Goal: Task Accomplishment & Management: Manage account settings

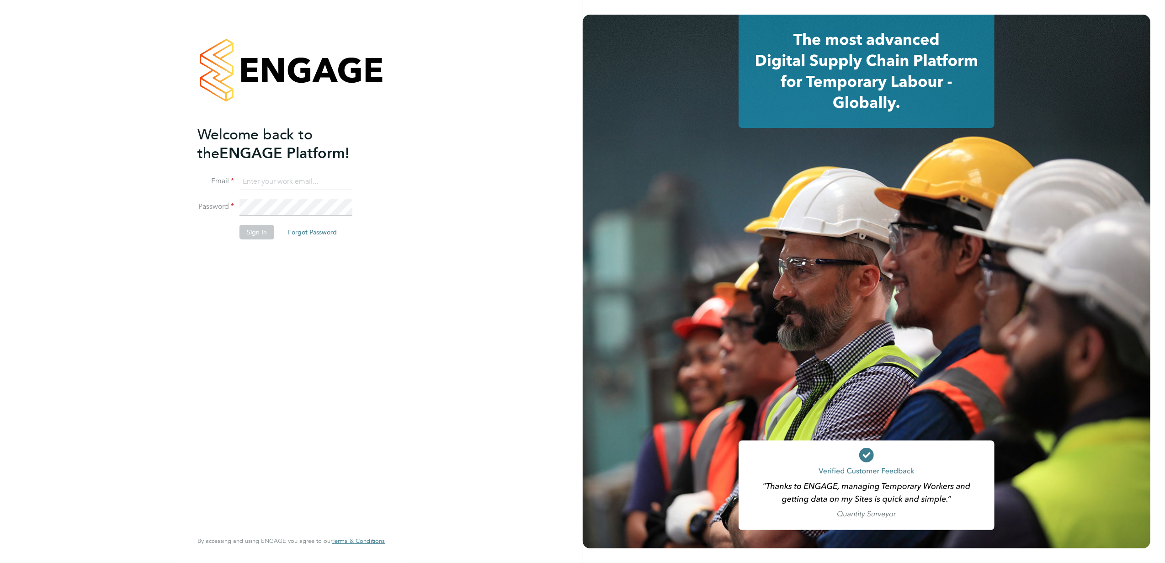
type input "[PERSON_NAME][EMAIL_ADDRESS][PERSON_NAME][DOMAIN_NAME]"
click at [258, 233] on button "Sign In" at bounding box center [257, 232] width 35 height 15
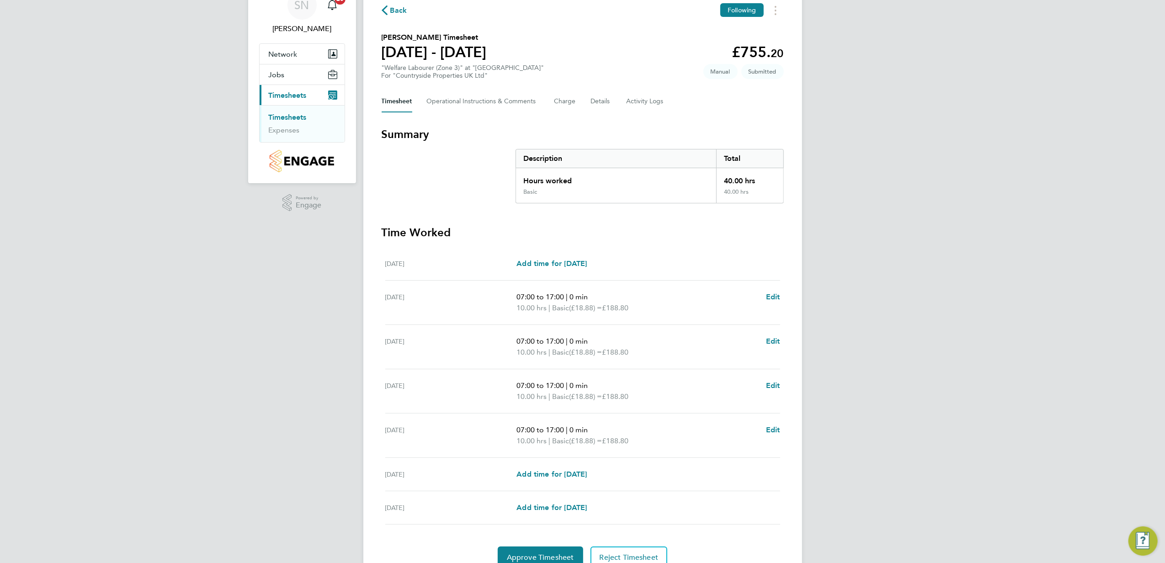
scroll to position [88, 0]
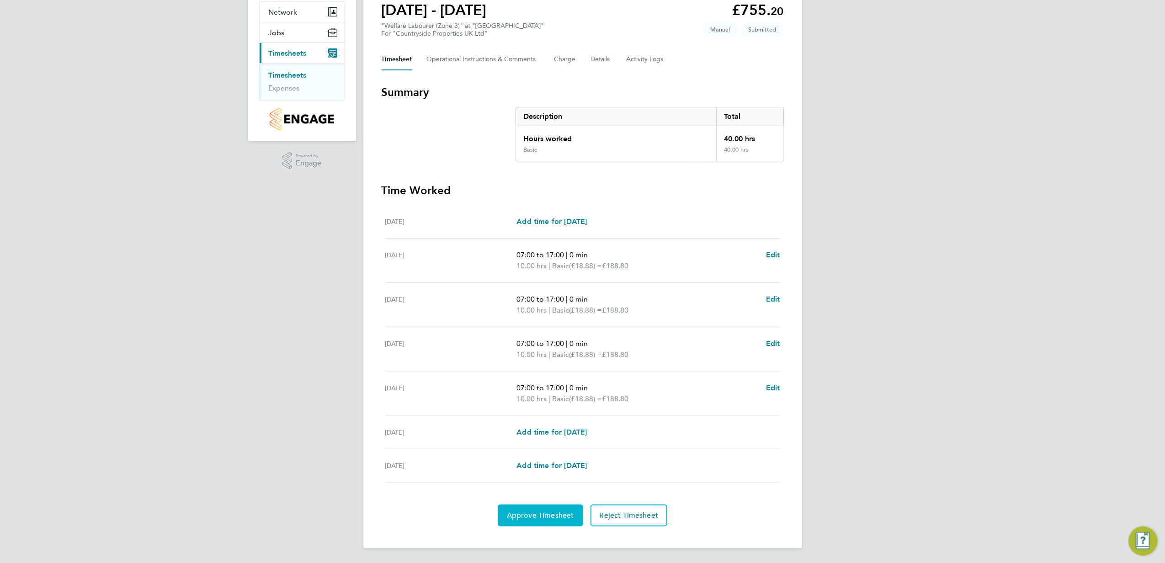
click at [541, 508] on button "Approve Timesheet" at bounding box center [540, 516] width 85 height 22
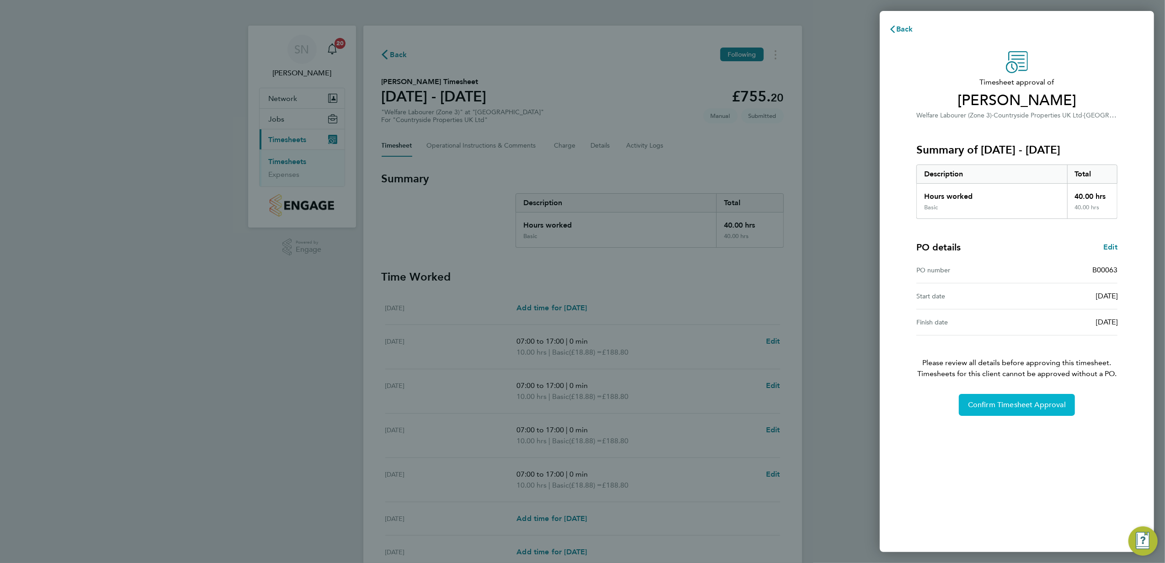
click at [1015, 401] on button "Confirm Timesheet Approval" at bounding box center [1017, 405] width 116 height 22
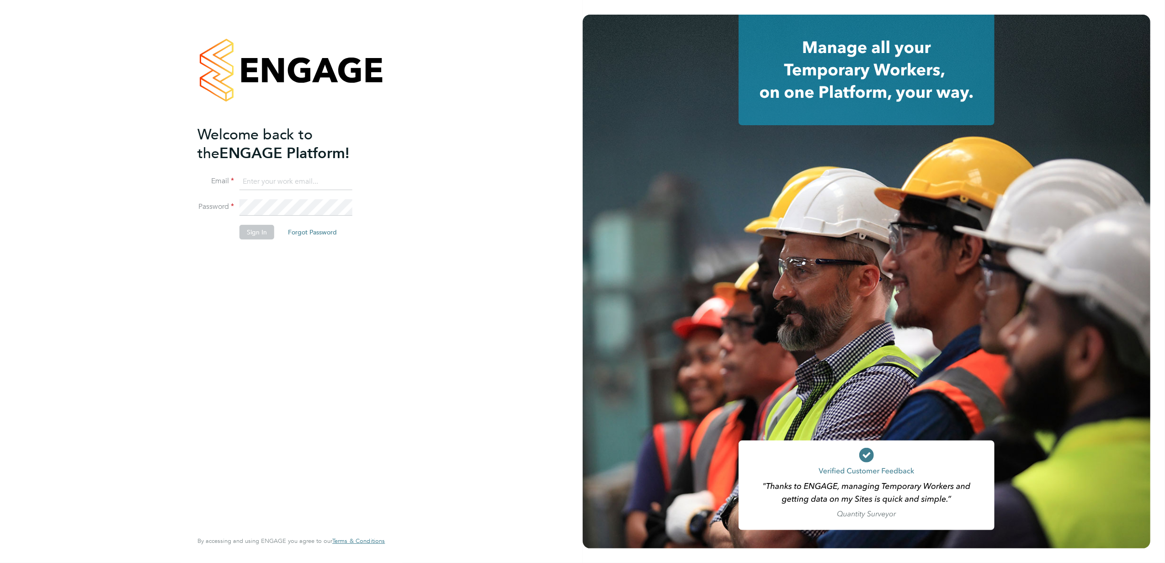
type input "[PERSON_NAME][EMAIL_ADDRESS][PERSON_NAME][DOMAIN_NAME]"
click at [254, 236] on button "Sign In" at bounding box center [257, 232] width 35 height 15
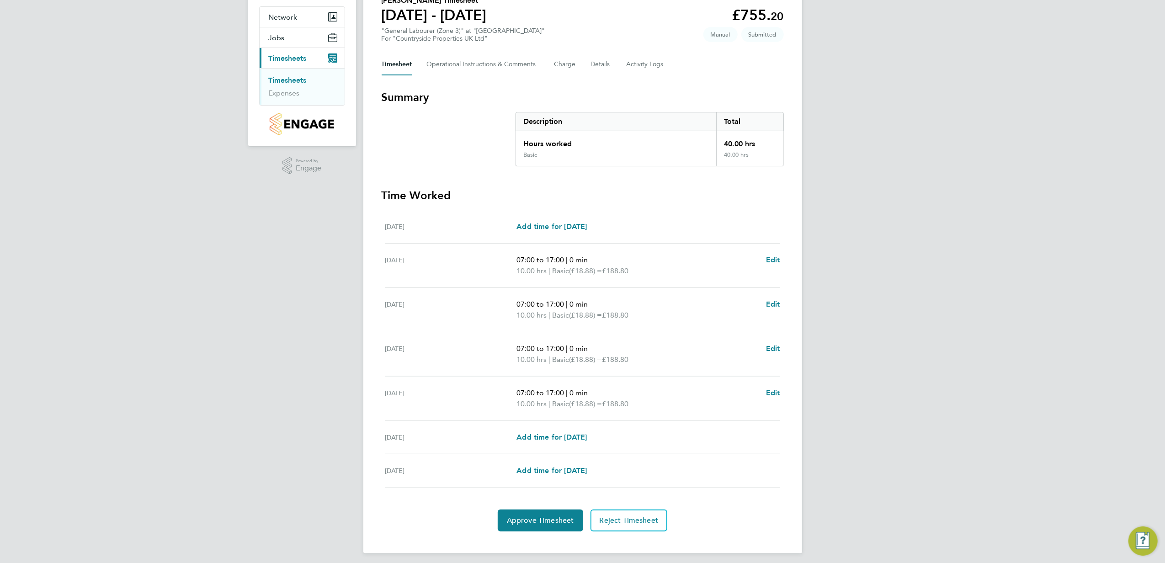
scroll to position [88, 0]
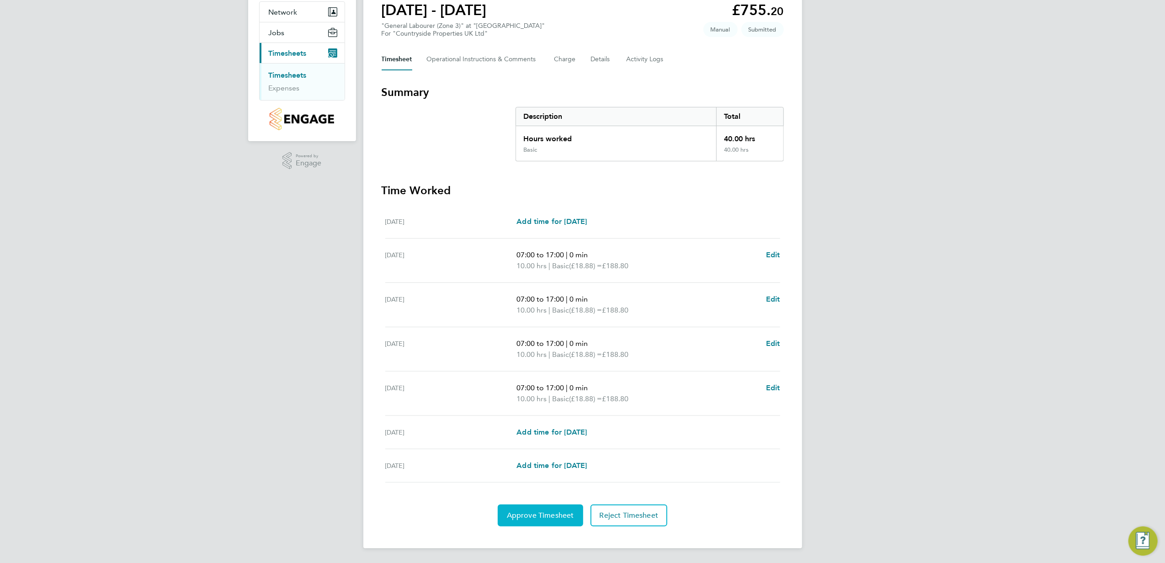
click at [550, 521] on button "Approve Timesheet" at bounding box center [540, 516] width 85 height 22
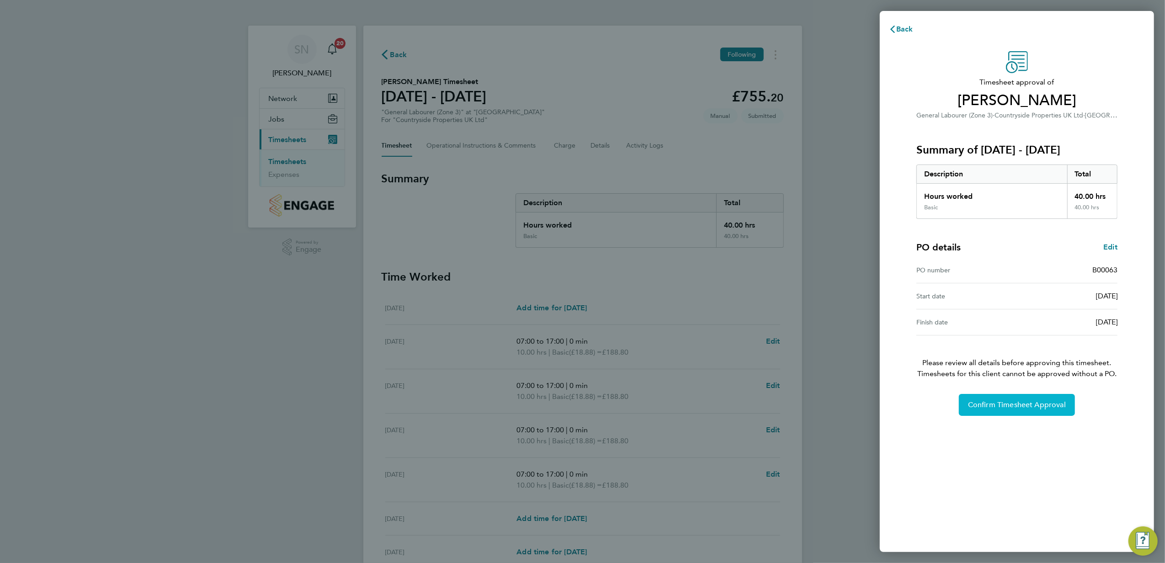
click at [1009, 407] on span "Confirm Timesheet Approval" at bounding box center [1017, 405] width 98 height 9
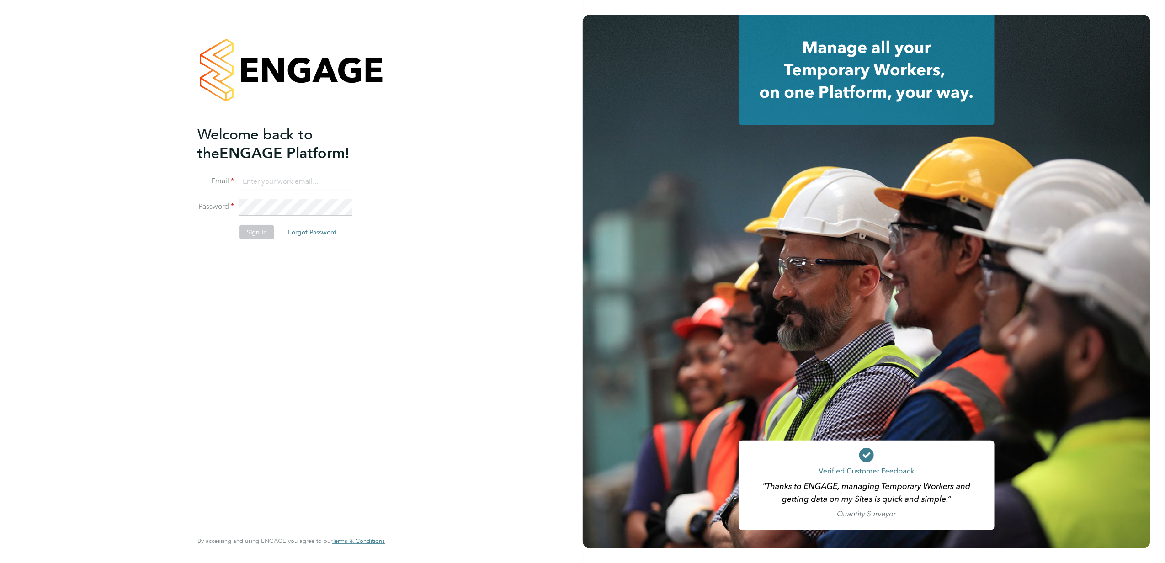
type input "stephen.nottage@vistry.co.uk"
click at [259, 235] on button "Sign In" at bounding box center [257, 232] width 35 height 15
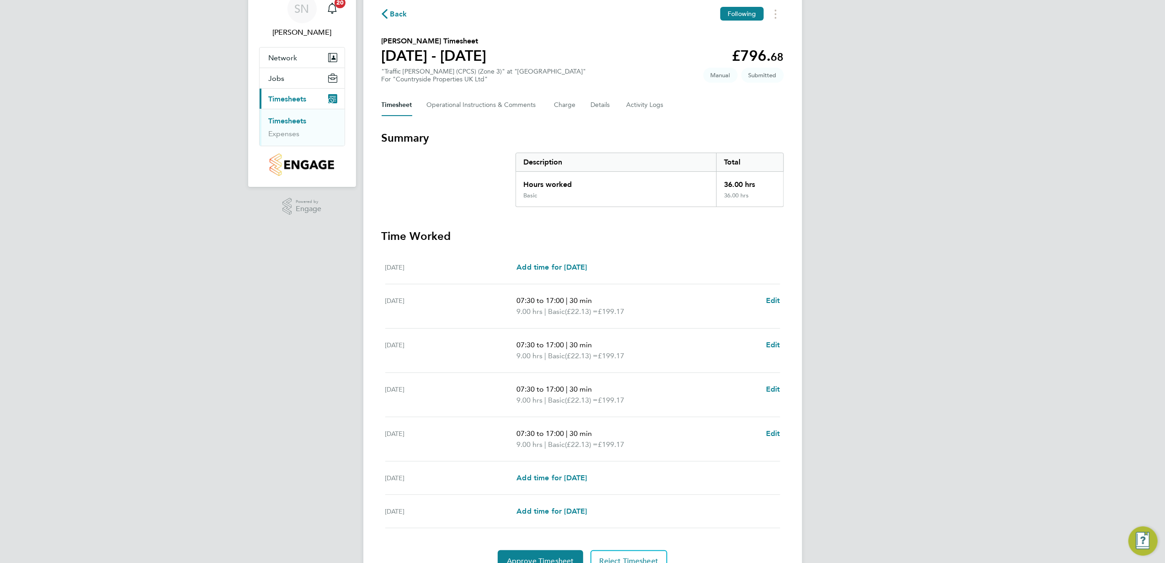
scroll to position [88, 0]
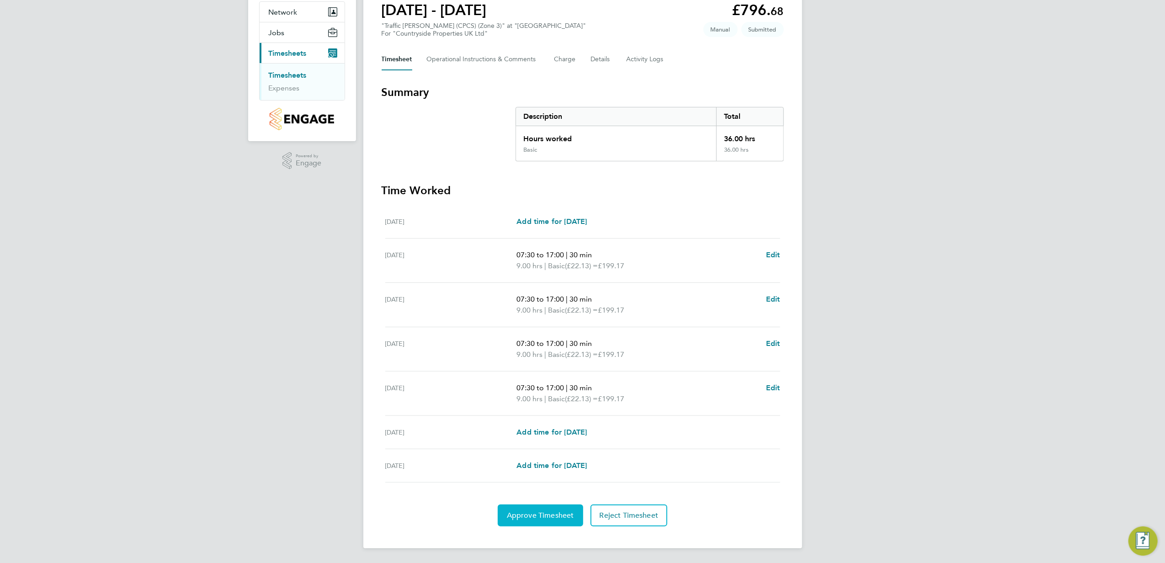
click at [538, 514] on span "Approve Timesheet" at bounding box center [540, 515] width 67 height 9
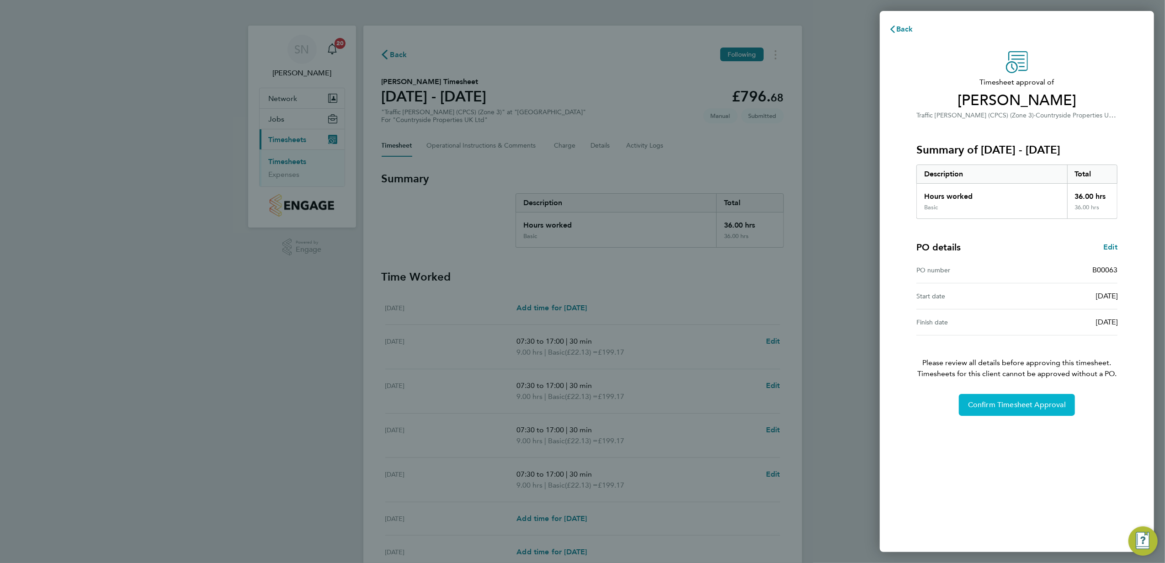
click at [1034, 403] on span "Confirm Timesheet Approval" at bounding box center [1017, 405] width 98 height 9
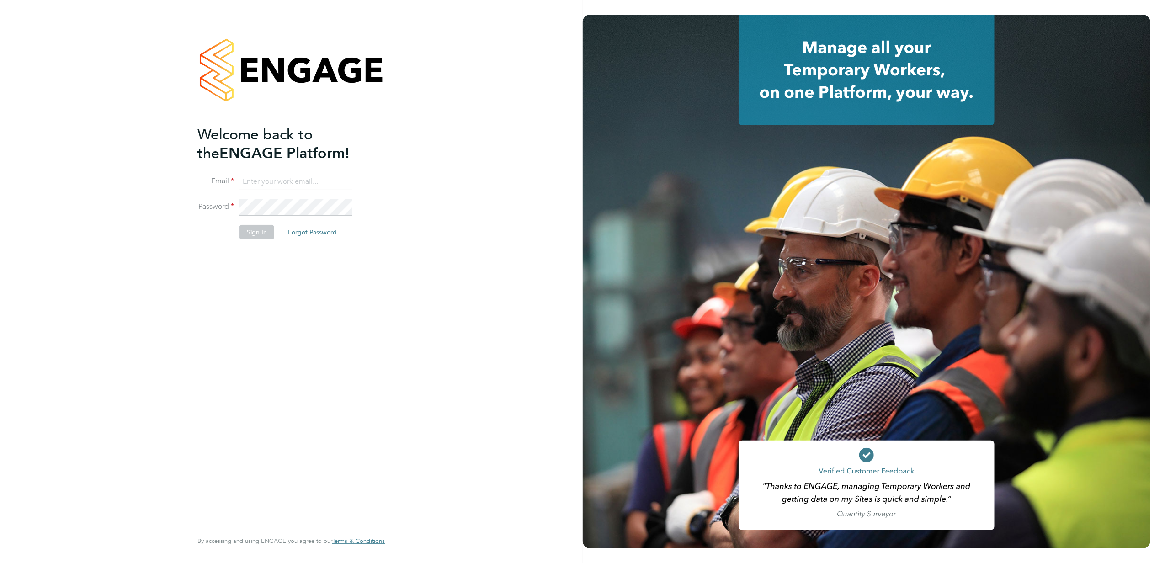
type input "stephen.nottage@vistry.co.uk"
click at [248, 234] on button "Sign In" at bounding box center [257, 232] width 35 height 15
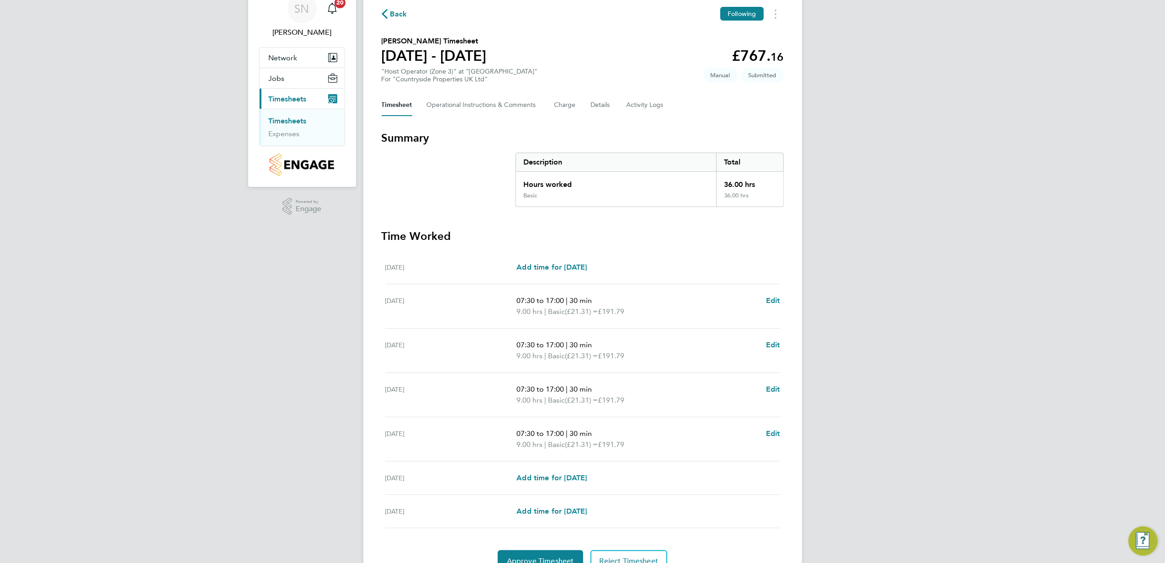
scroll to position [88, 0]
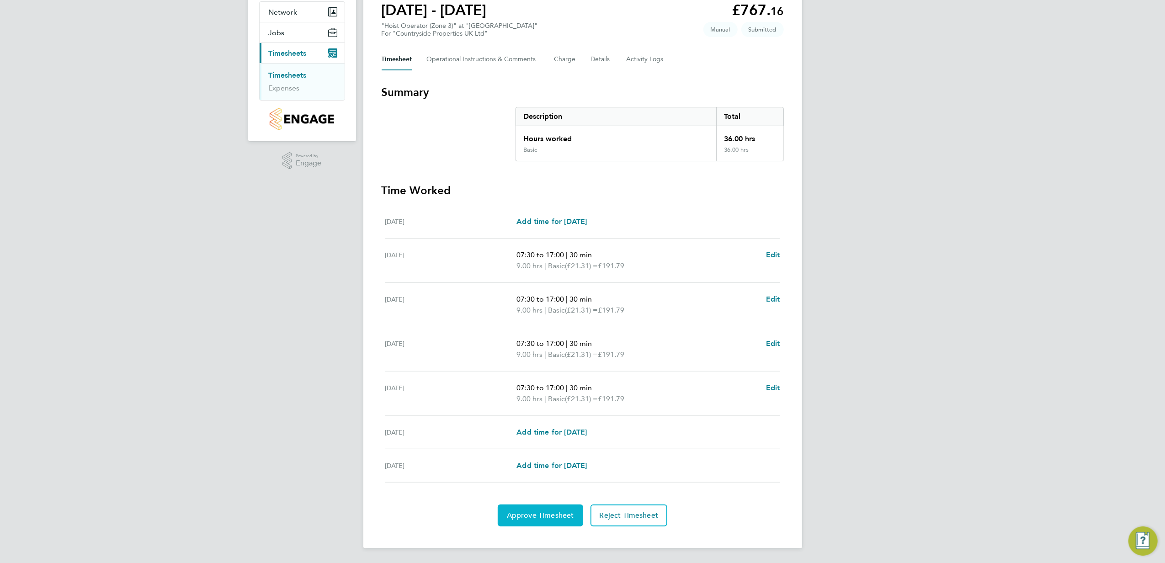
click at [554, 508] on button "Approve Timesheet" at bounding box center [540, 516] width 85 height 22
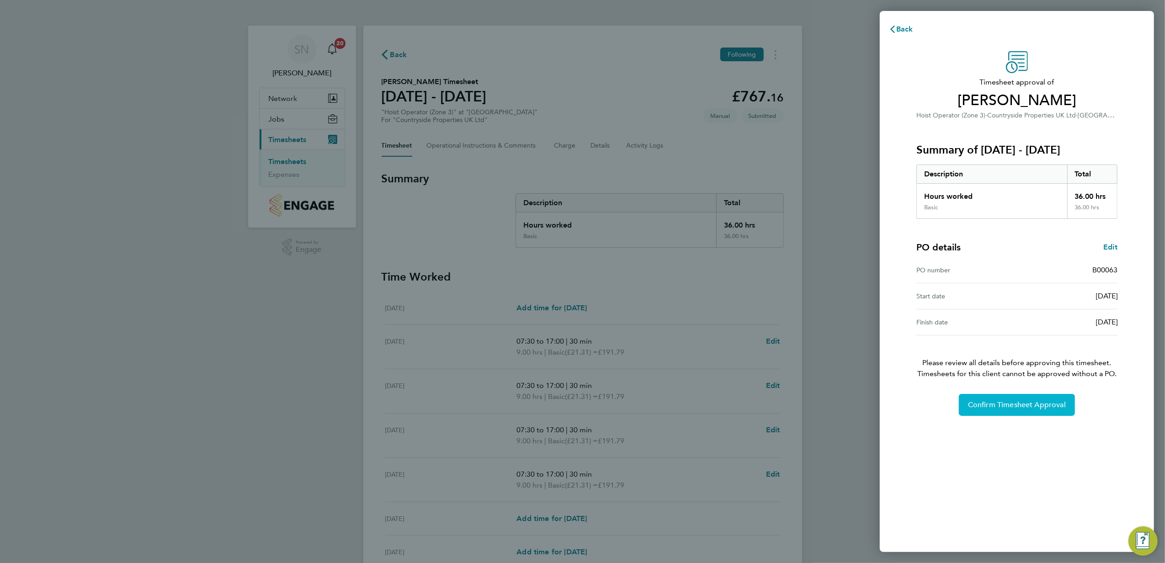
click at [986, 399] on button "Confirm Timesheet Approval" at bounding box center [1017, 405] width 116 height 22
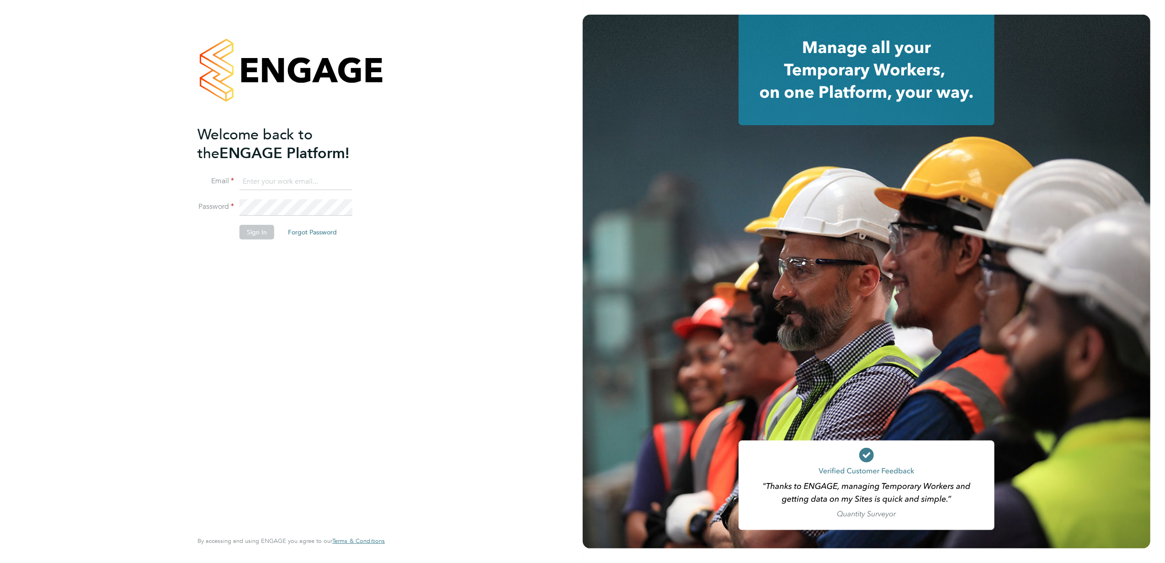
type input "[PERSON_NAME][EMAIL_ADDRESS][PERSON_NAME][DOMAIN_NAME]"
click at [252, 233] on button "Sign In" at bounding box center [257, 232] width 35 height 15
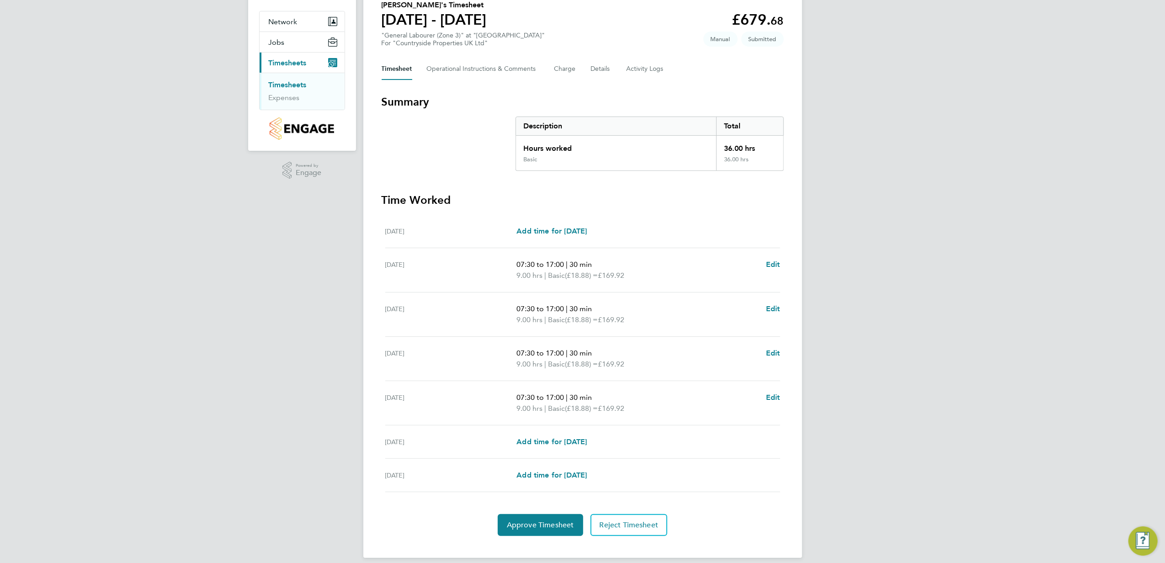
scroll to position [88, 0]
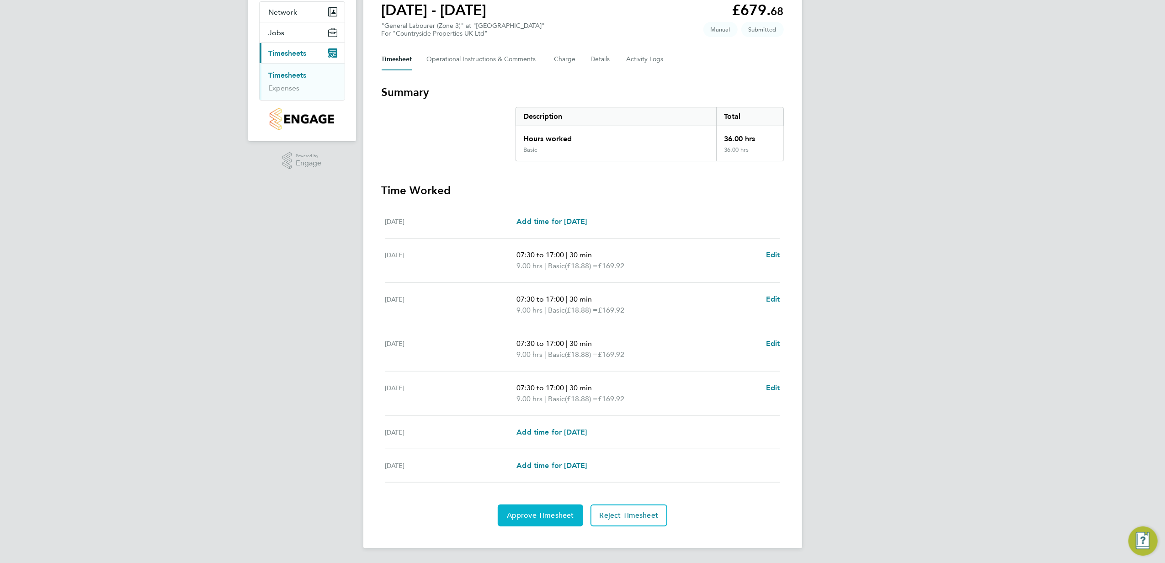
click at [523, 511] on span "Approve Timesheet" at bounding box center [540, 515] width 67 height 9
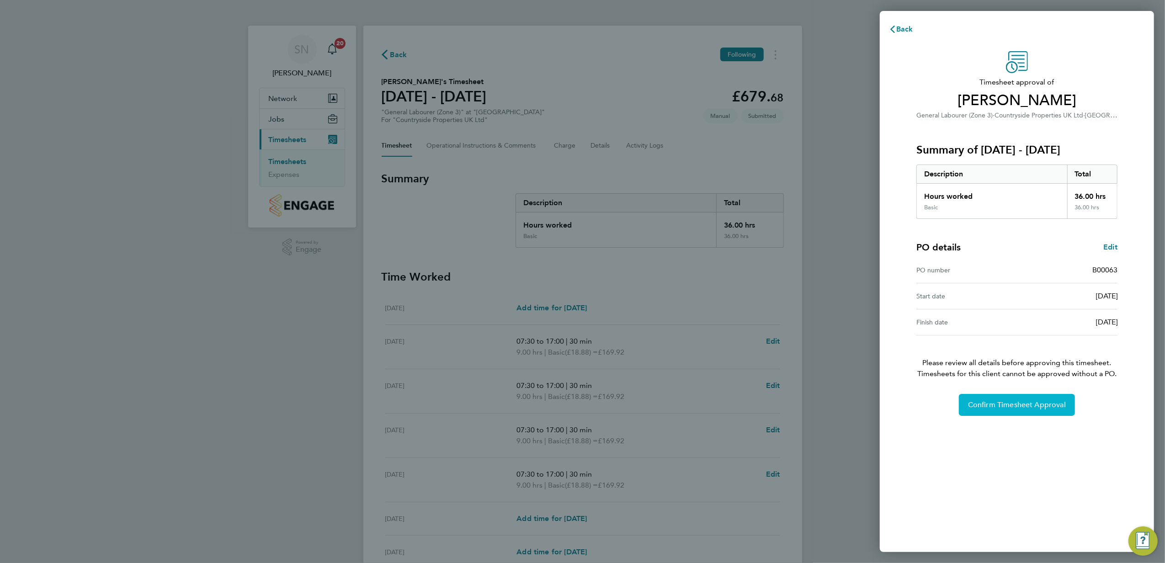
click at [1017, 401] on span "Confirm Timesheet Approval" at bounding box center [1017, 405] width 98 height 9
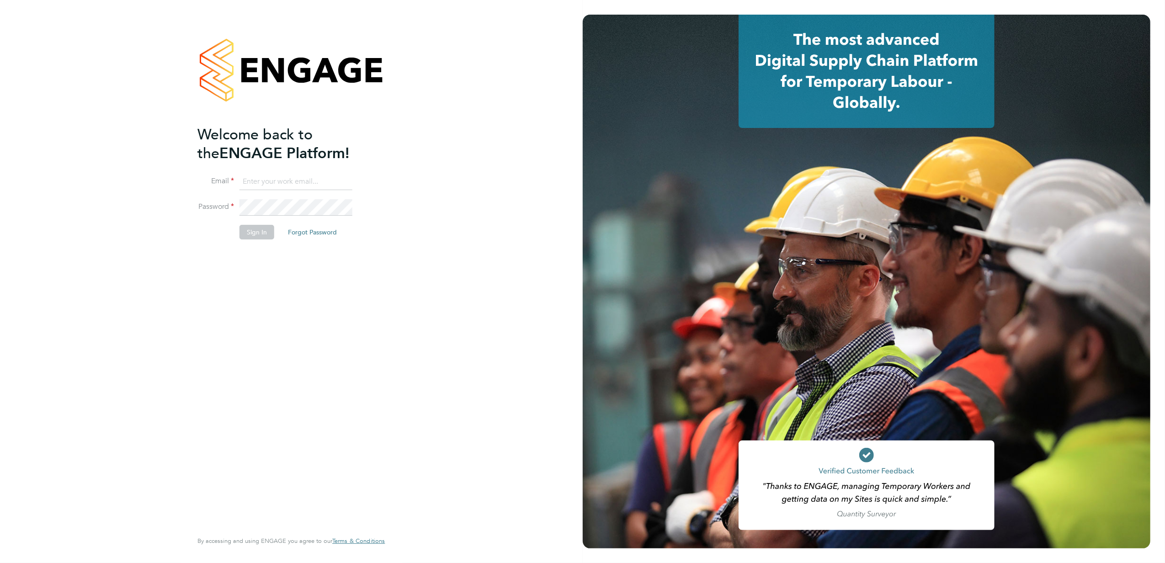
type input "stephen.nottage@vistry.co.uk"
click at [255, 234] on button "Sign In" at bounding box center [257, 232] width 35 height 15
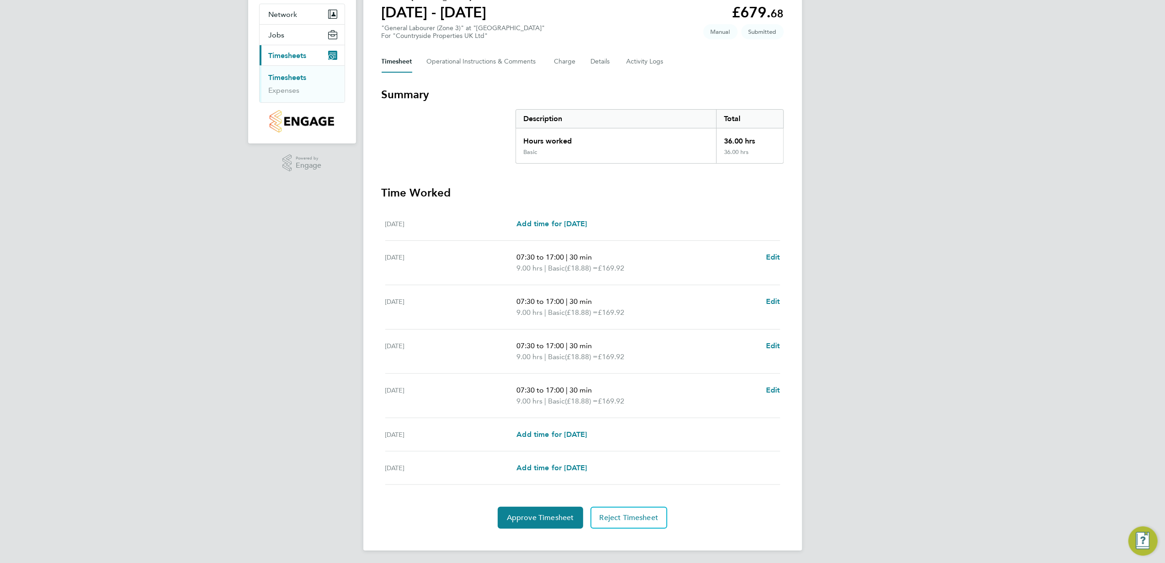
scroll to position [88, 0]
click at [531, 514] on span "Approve Timesheet" at bounding box center [540, 515] width 67 height 9
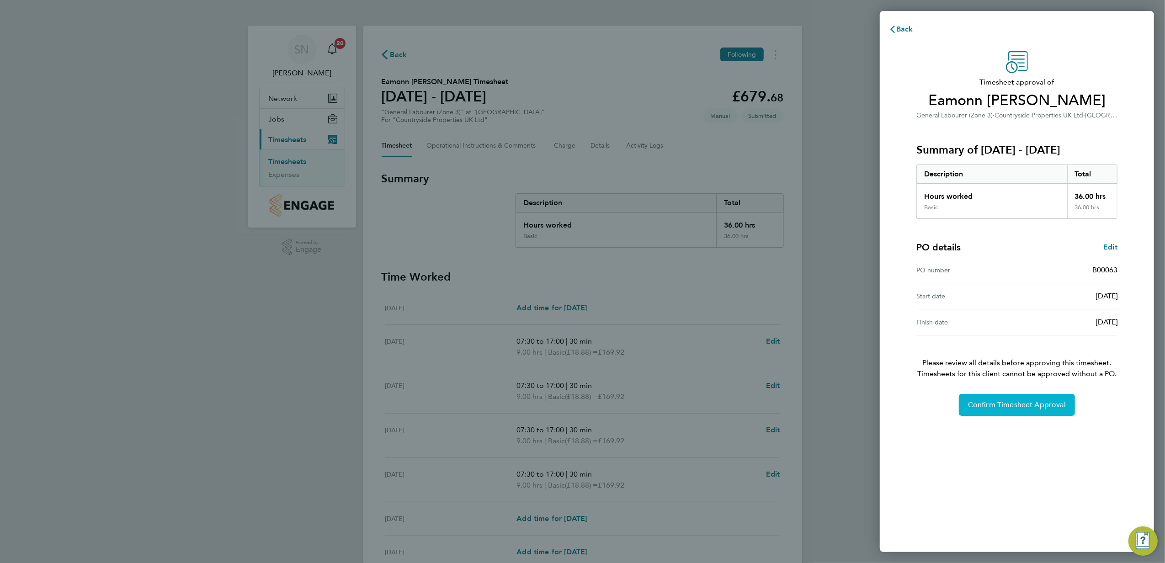
click at [1017, 403] on span "Confirm Timesheet Approval" at bounding box center [1017, 405] width 98 height 9
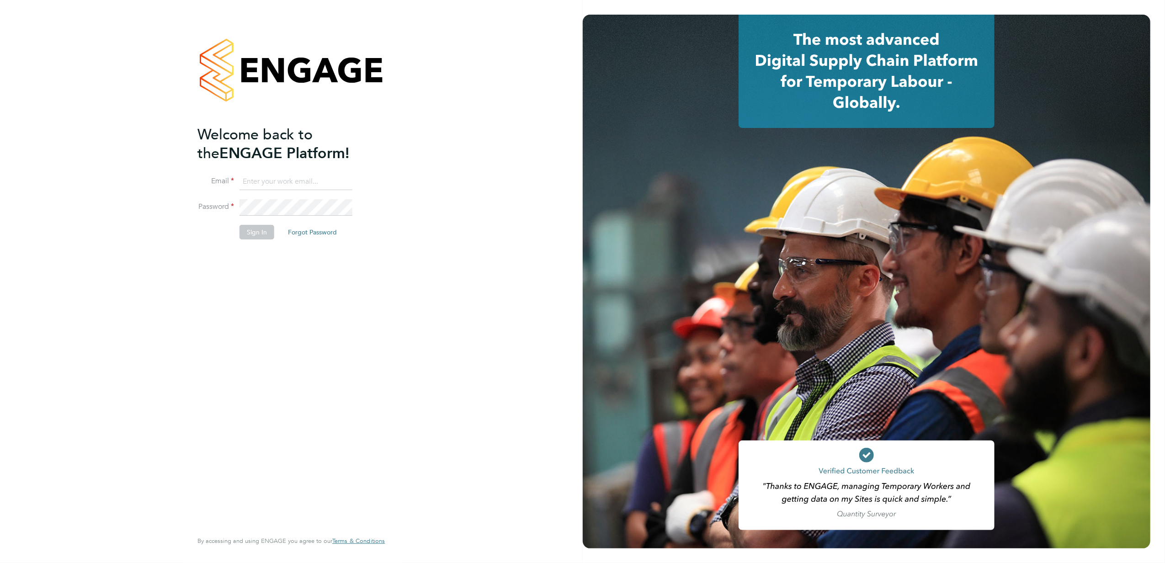
type input "[PERSON_NAME][EMAIL_ADDRESS][PERSON_NAME][DOMAIN_NAME]"
click at [262, 231] on button "Sign In" at bounding box center [257, 232] width 35 height 15
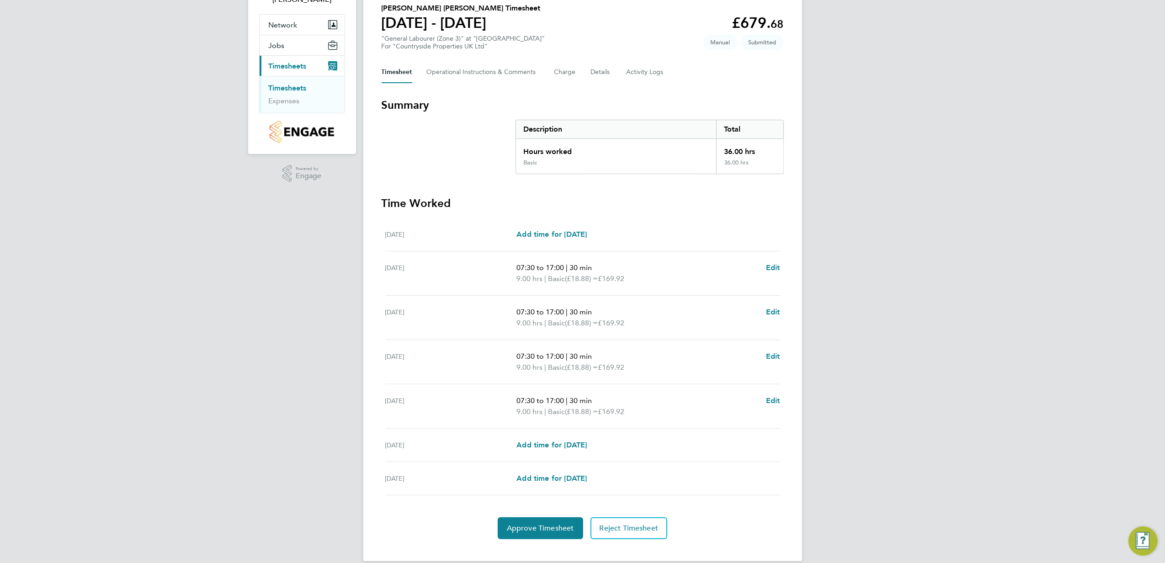
scroll to position [88, 0]
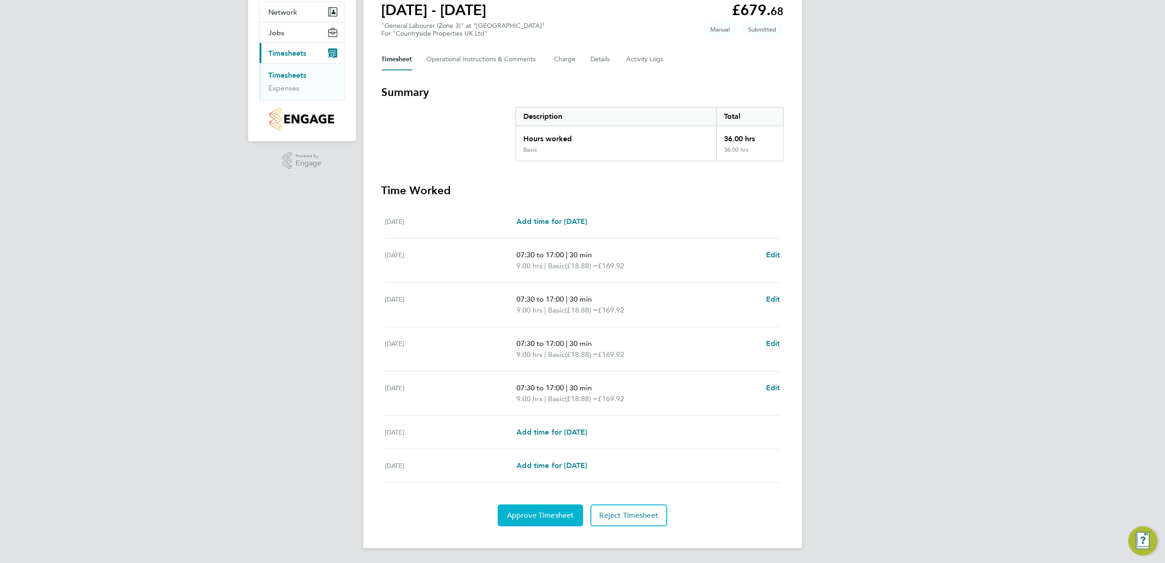
click at [547, 514] on span "Approve Timesheet" at bounding box center [540, 515] width 67 height 9
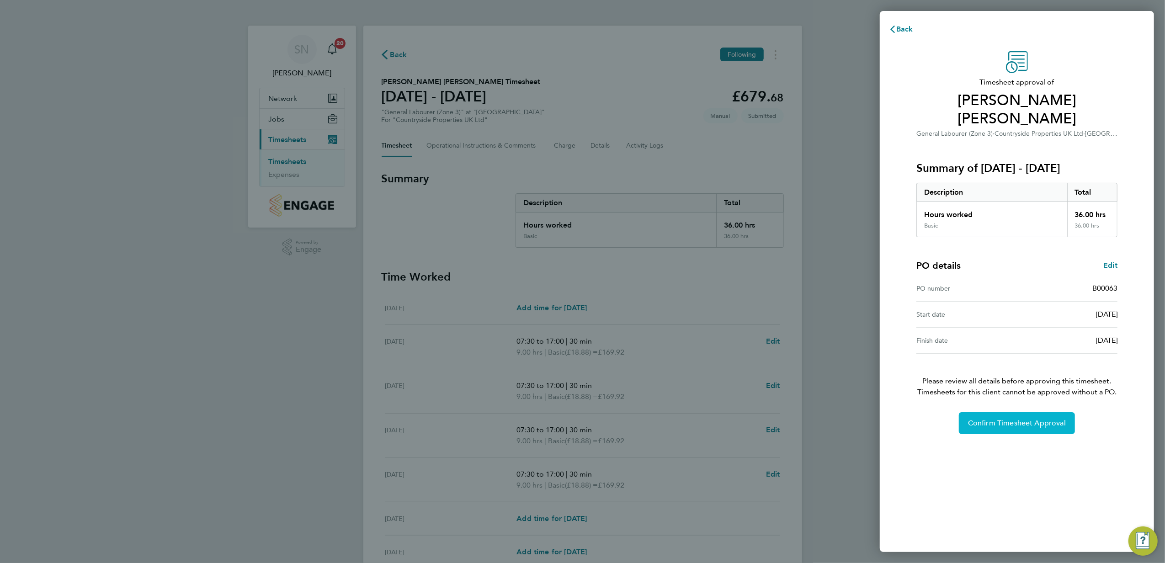
click at [1029, 419] on span "Confirm Timesheet Approval" at bounding box center [1017, 423] width 98 height 9
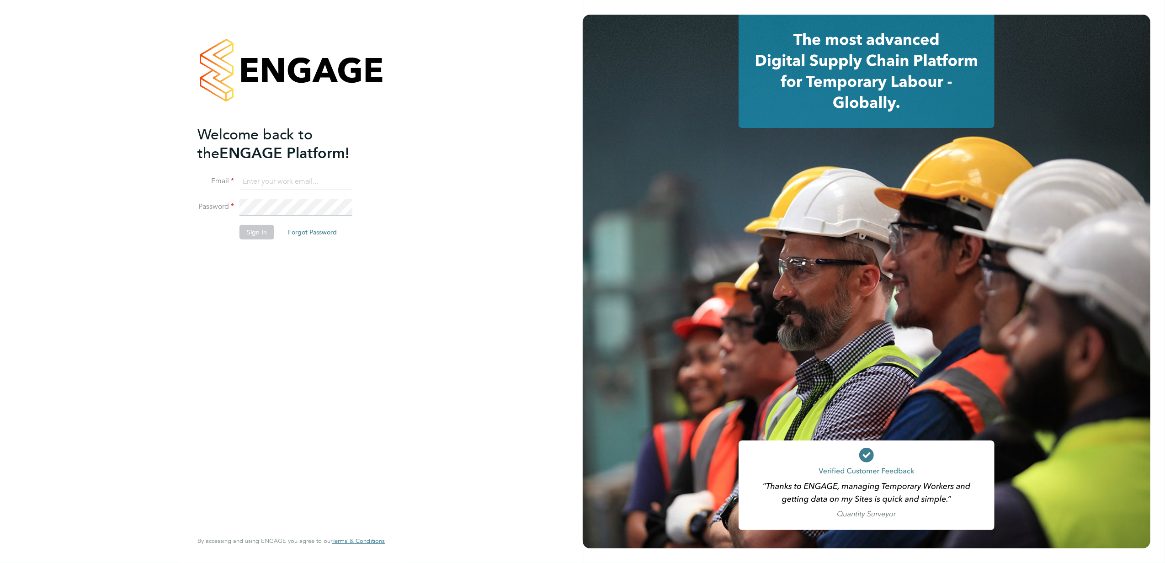
type input "stephen.nottage@vistry.co.uk"
click at [259, 235] on button "Sign In" at bounding box center [257, 232] width 35 height 15
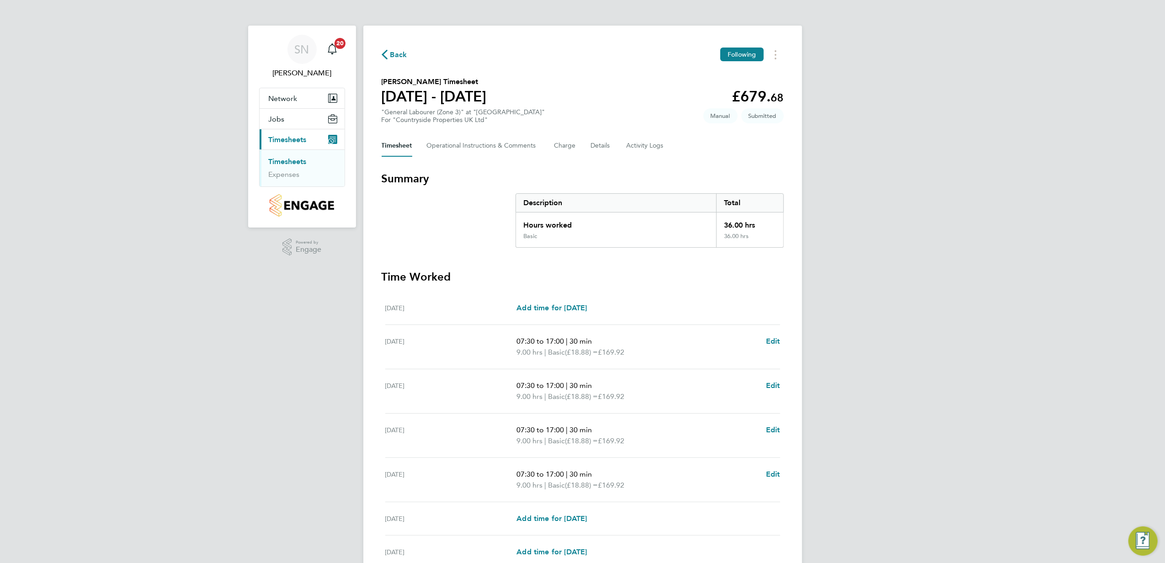
scroll to position [61, 0]
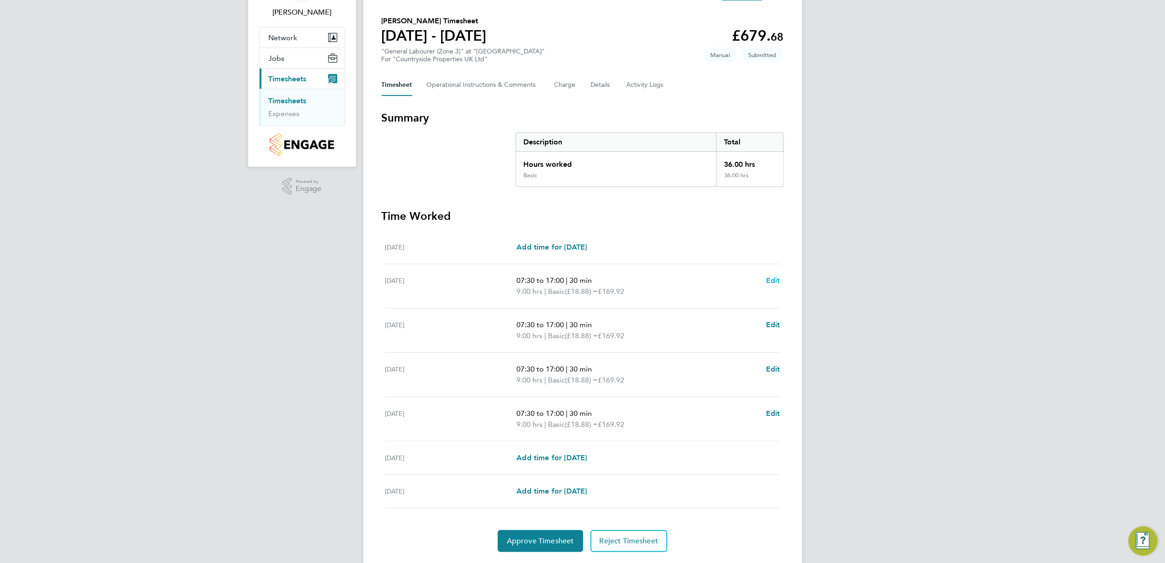
click at [769, 280] on span "Edit" at bounding box center [773, 280] width 14 height 9
select select "30"
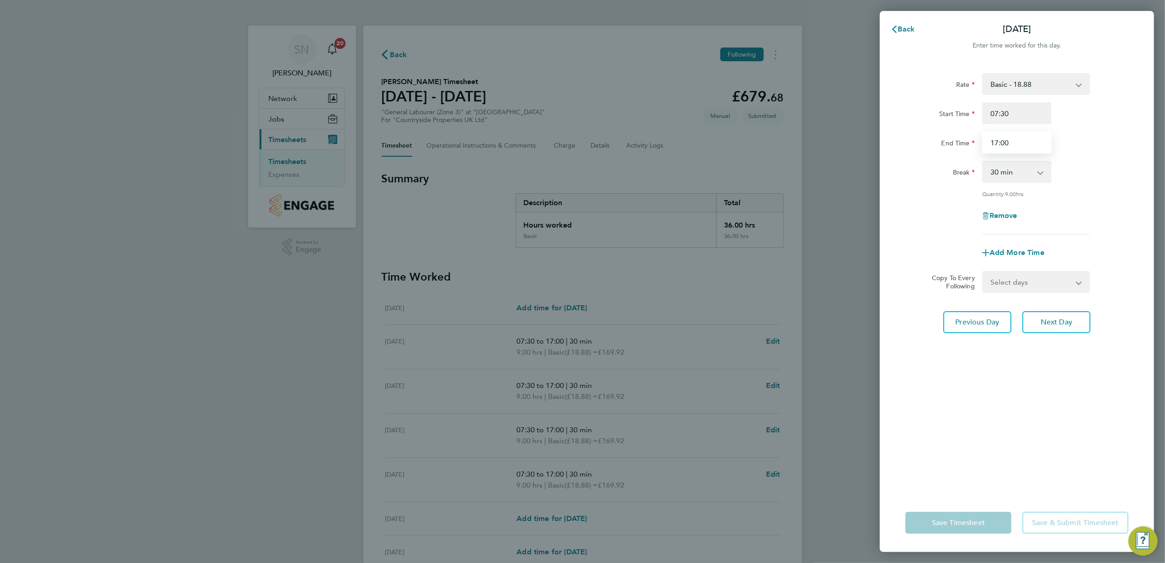
click at [995, 141] on input "17:00" at bounding box center [1017, 143] width 69 height 22
type input "16:30"
click at [1061, 323] on span "Next Day" at bounding box center [1057, 322] width 32 height 9
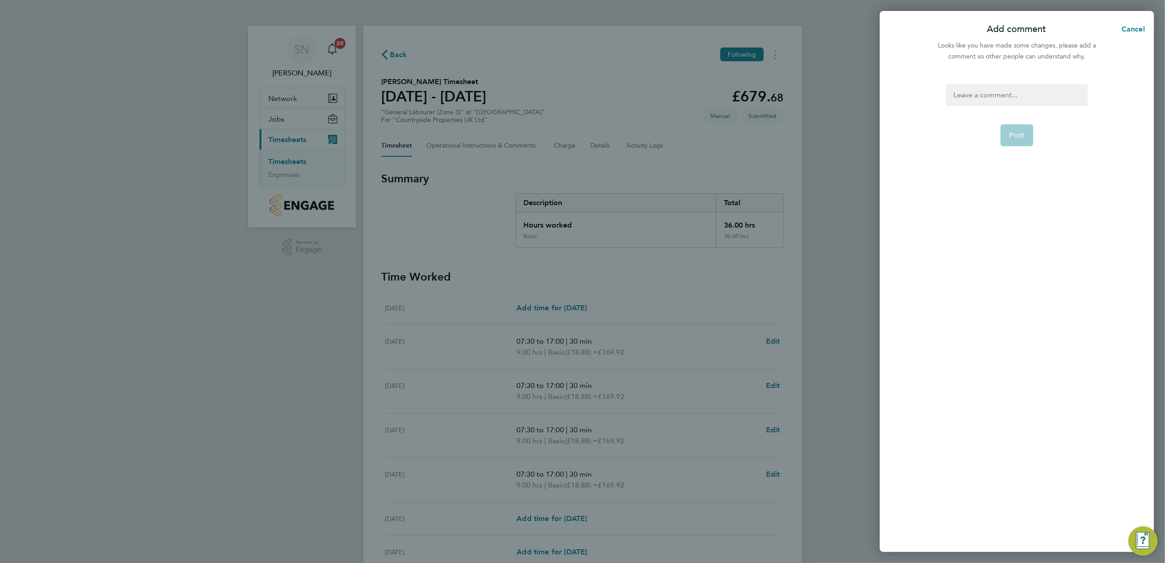
click at [956, 92] on div at bounding box center [1016, 95] width 141 height 22
click at [1020, 133] on span "Post" at bounding box center [1017, 135] width 15 height 9
select select "30"
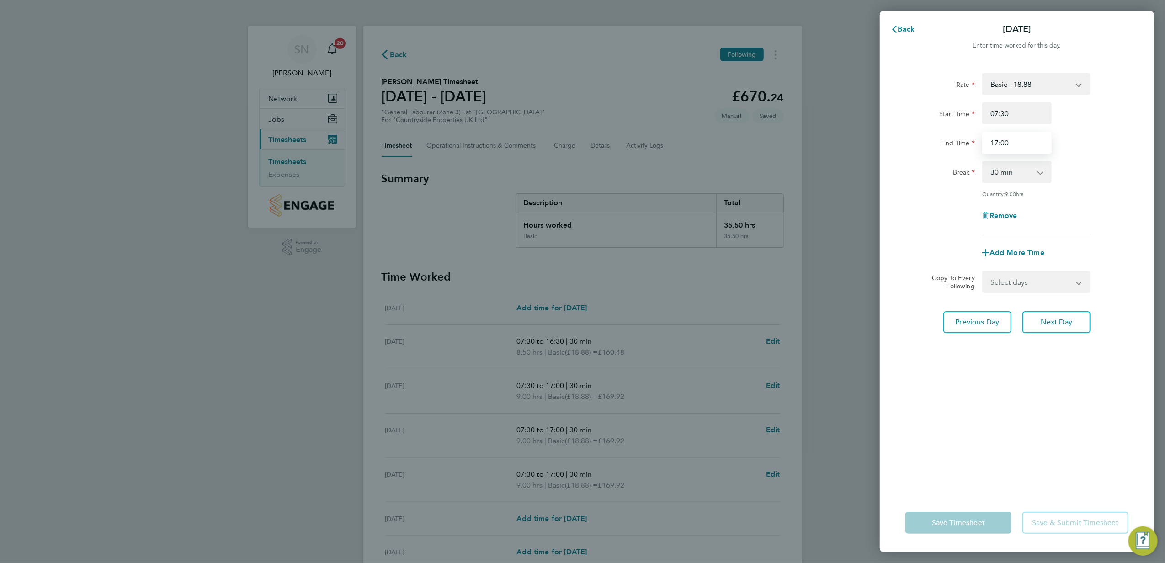
click at [995, 139] on input "17:00" at bounding box center [1017, 143] width 69 height 22
type input "16:30"
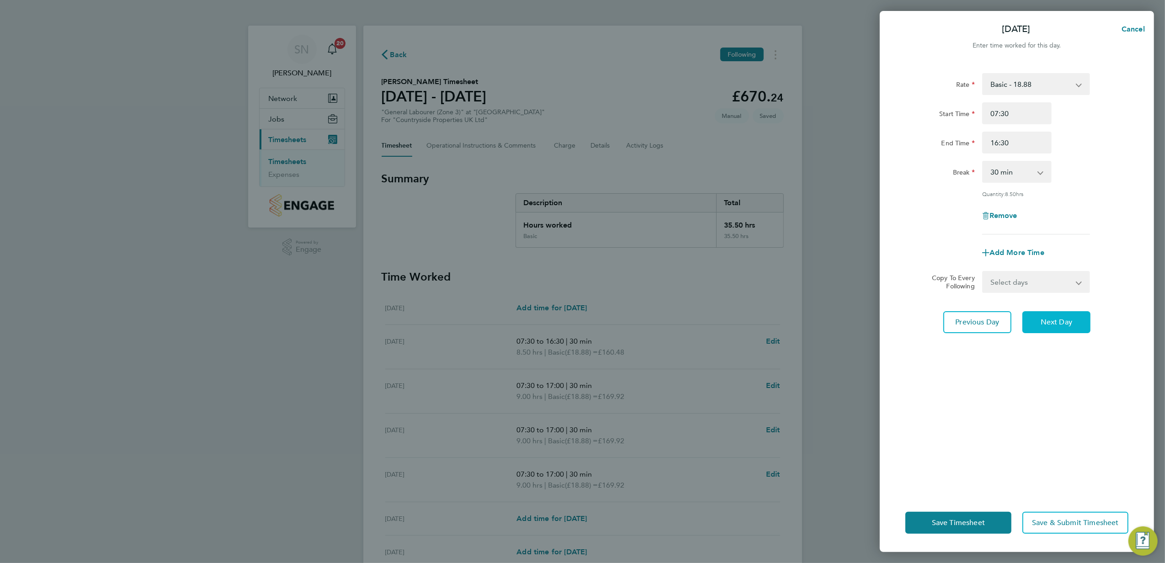
click at [1067, 319] on span "Next Day" at bounding box center [1057, 322] width 32 height 9
select select "30"
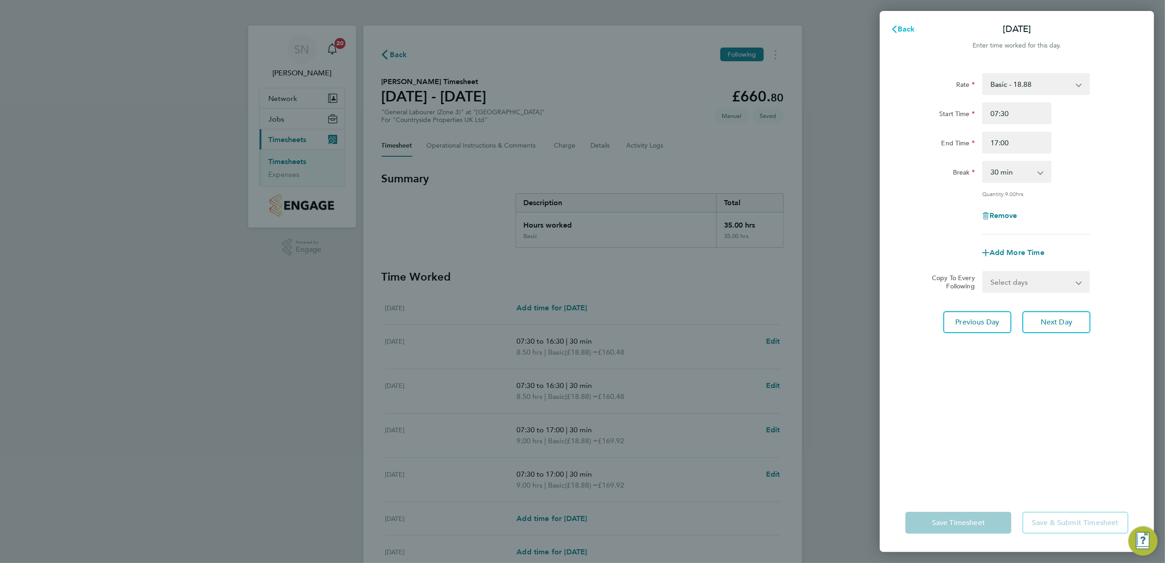
click at [902, 23] on button "Back" at bounding box center [903, 29] width 43 height 18
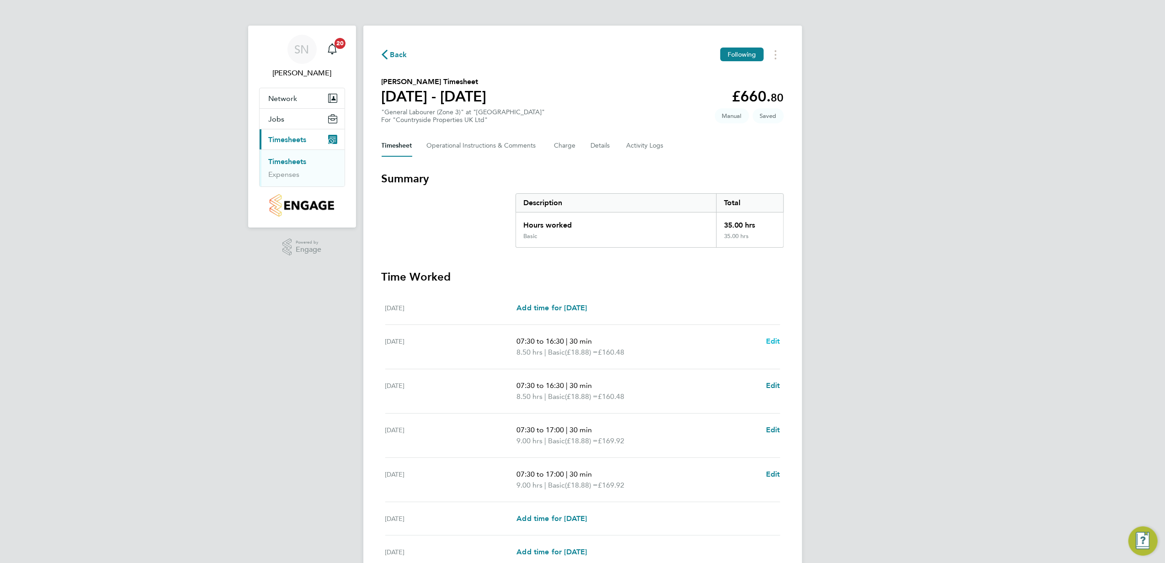
click at [772, 340] on span "Edit" at bounding box center [773, 341] width 14 height 9
select select "30"
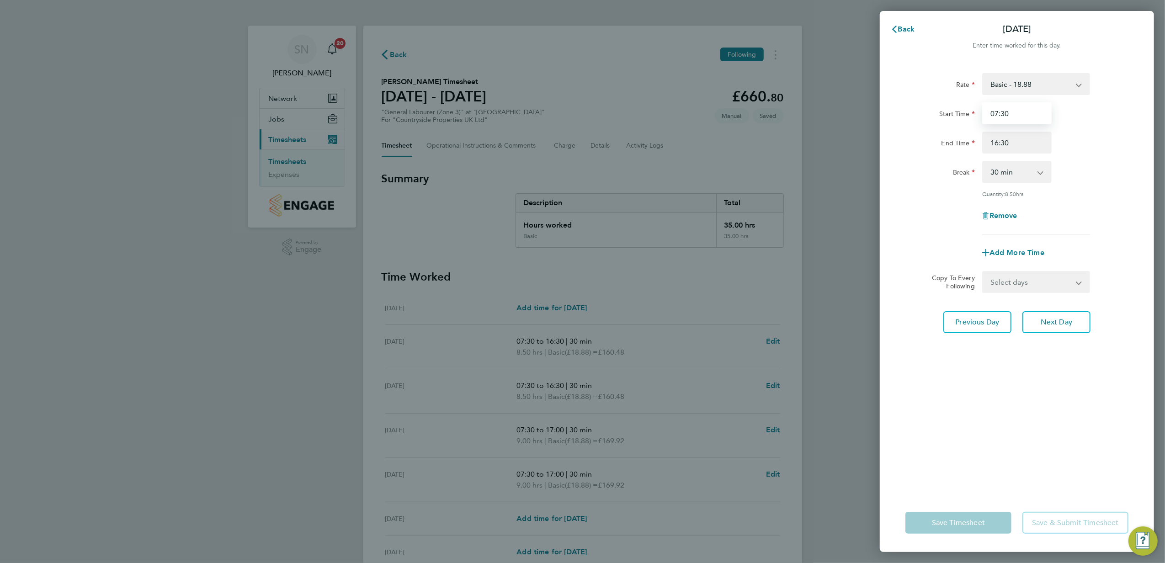
click at [994, 112] on input "07:30" at bounding box center [1017, 113] width 69 height 22
type input "08:44"
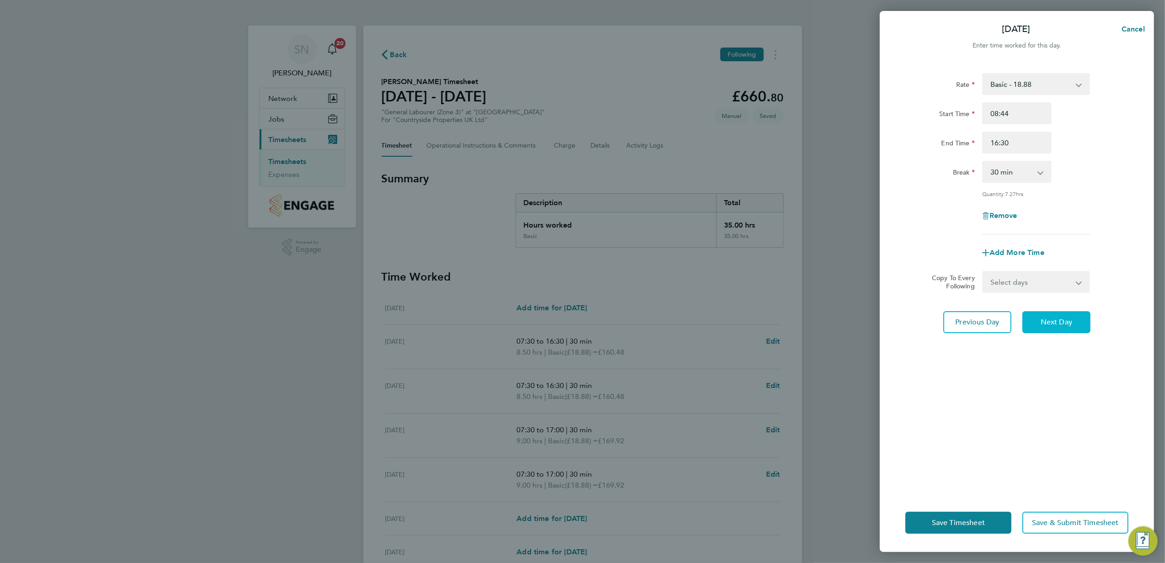
click at [1055, 316] on button "Next Day" at bounding box center [1057, 322] width 68 height 22
select select "30"
click at [1050, 322] on span "Next Day" at bounding box center [1057, 322] width 32 height 9
select select "30"
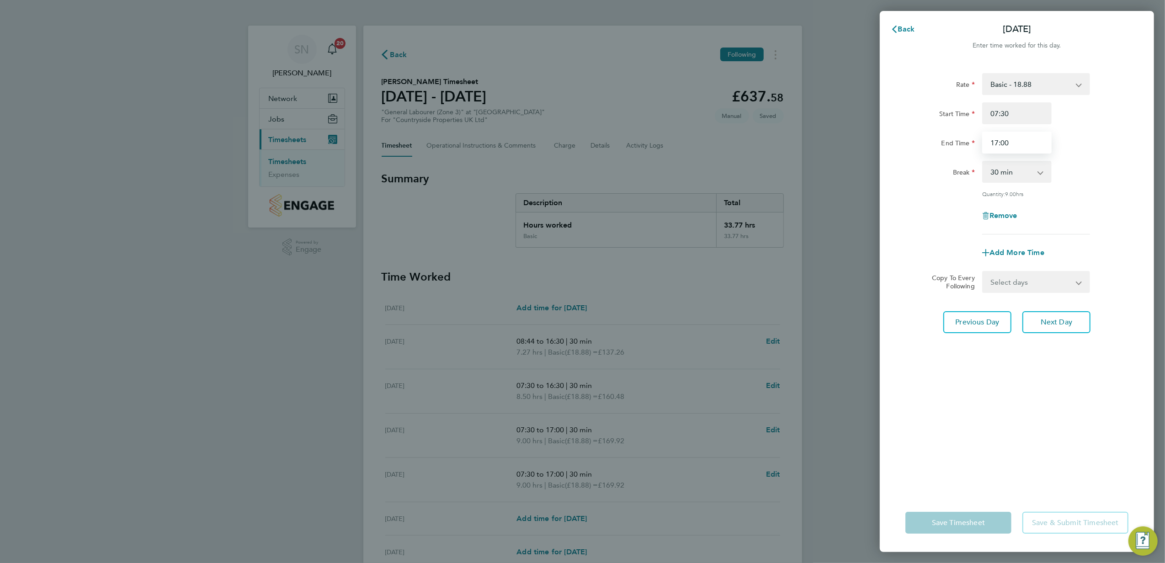
click at [994, 140] on input "17:00" at bounding box center [1017, 143] width 69 height 22
type input "16:30"
click at [1058, 321] on span "Next Day" at bounding box center [1057, 322] width 32 height 9
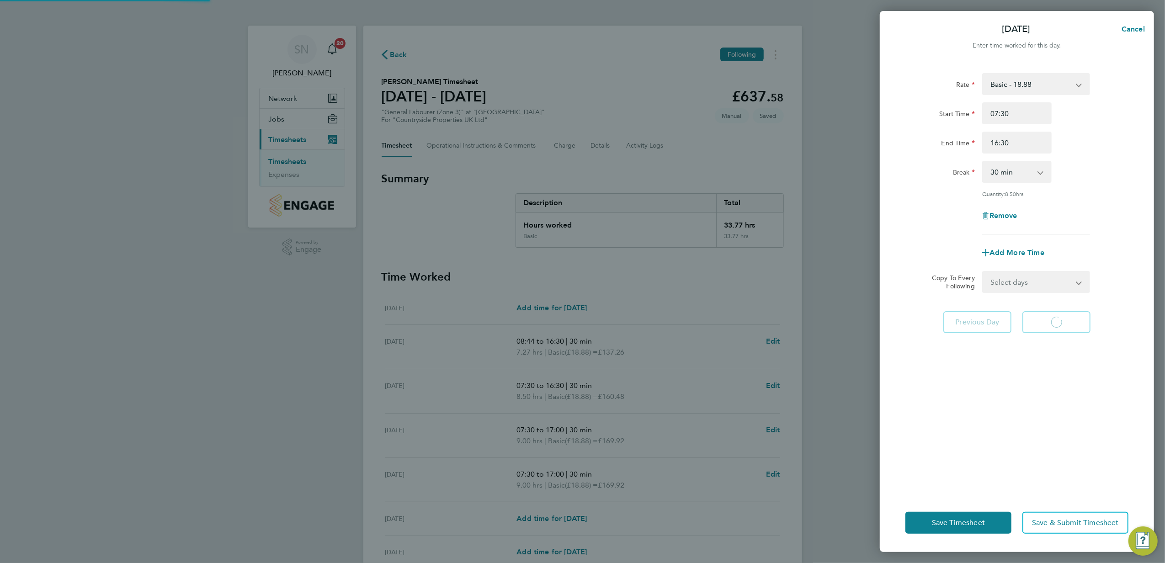
select select "30"
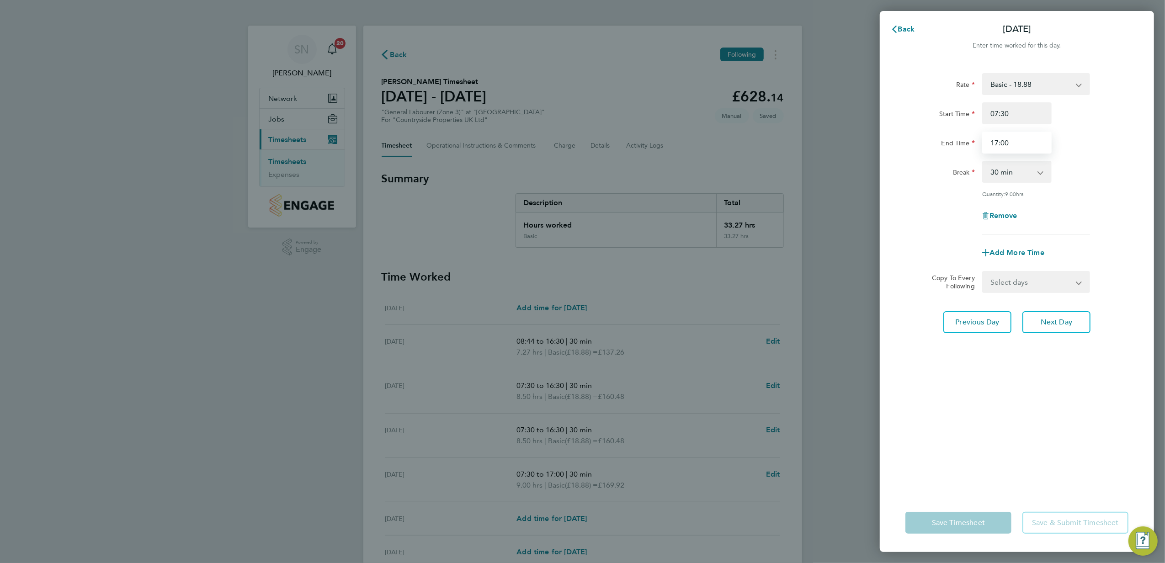
click at [993, 143] on input "17:00" at bounding box center [1017, 143] width 69 height 22
type input "16:30"
click at [1063, 324] on span "Next Day" at bounding box center [1057, 322] width 32 height 9
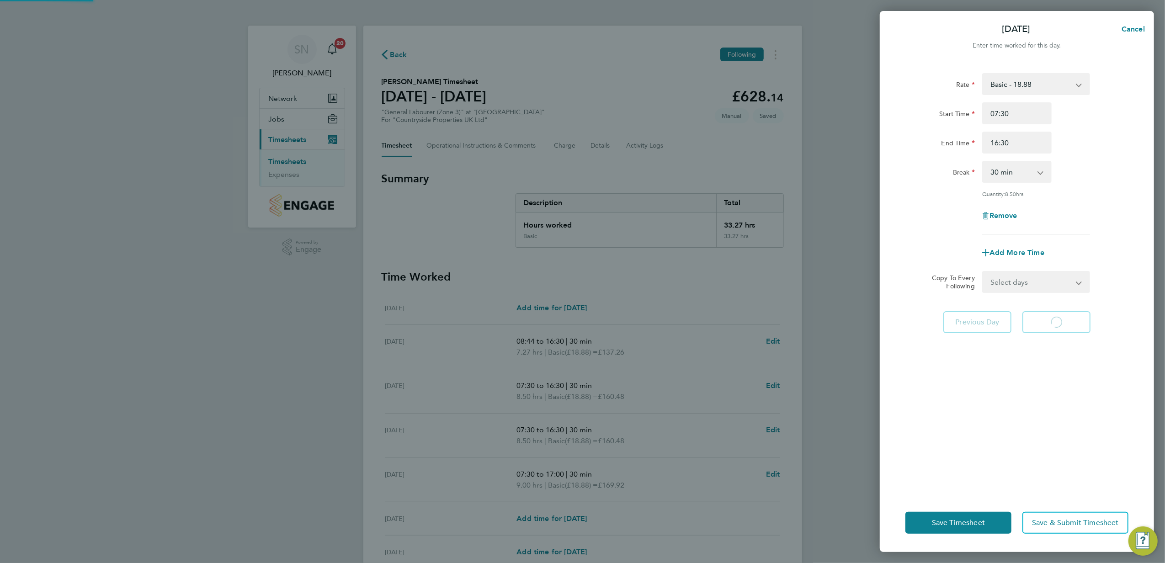
select select "30"
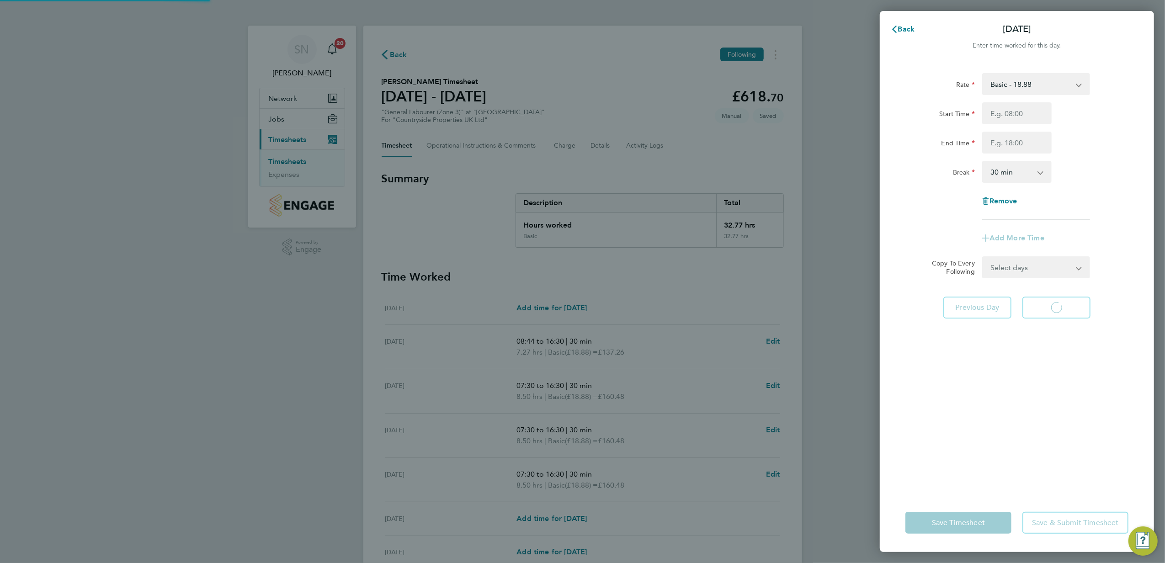
select select "30"
click at [906, 27] on span "Back" at bounding box center [906, 29] width 17 height 9
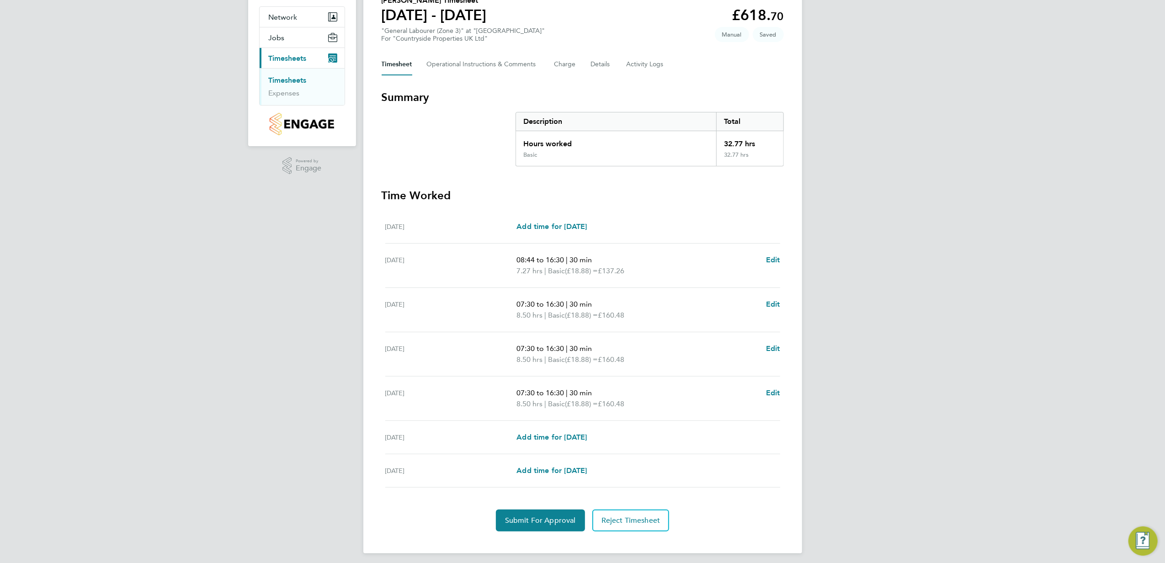
scroll to position [88, 0]
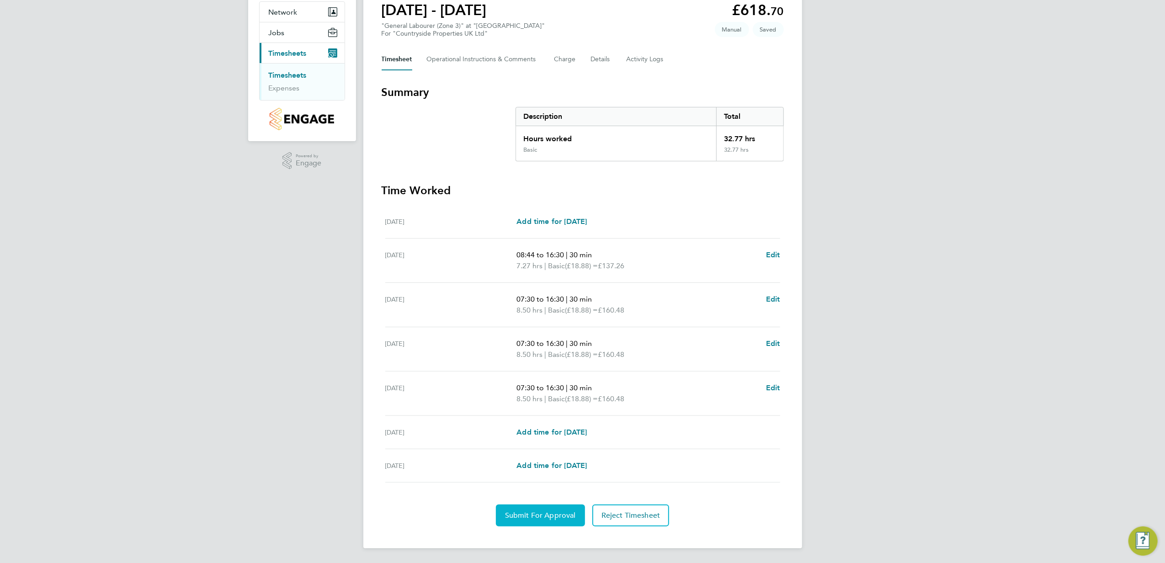
click at [542, 513] on span "Submit For Approval" at bounding box center [540, 515] width 71 height 9
click at [542, 513] on span "Approve Timesheet" at bounding box center [540, 515] width 67 height 9
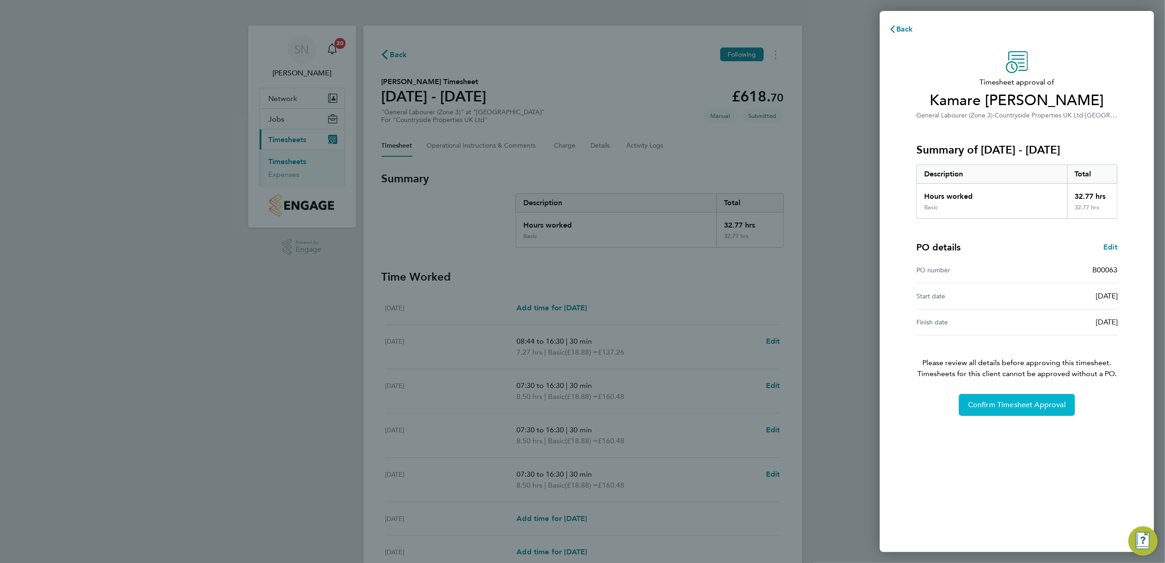
click at [1006, 401] on button "Confirm Timesheet Approval" at bounding box center [1017, 405] width 116 height 22
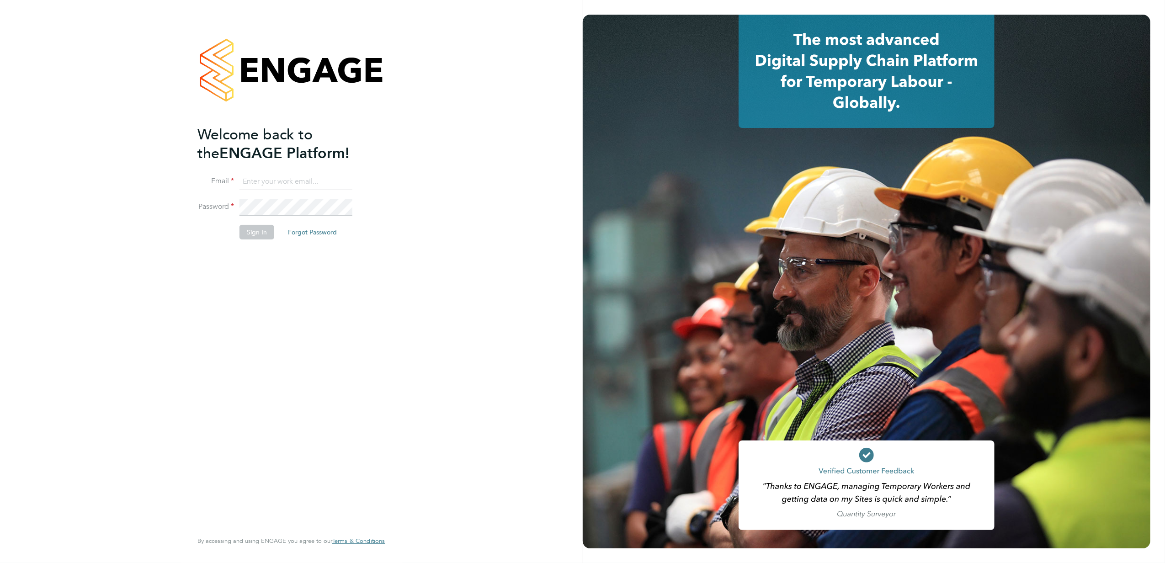
type input "[PERSON_NAME][EMAIL_ADDRESS][PERSON_NAME][DOMAIN_NAME]"
click at [254, 233] on button "Sign In" at bounding box center [257, 232] width 35 height 15
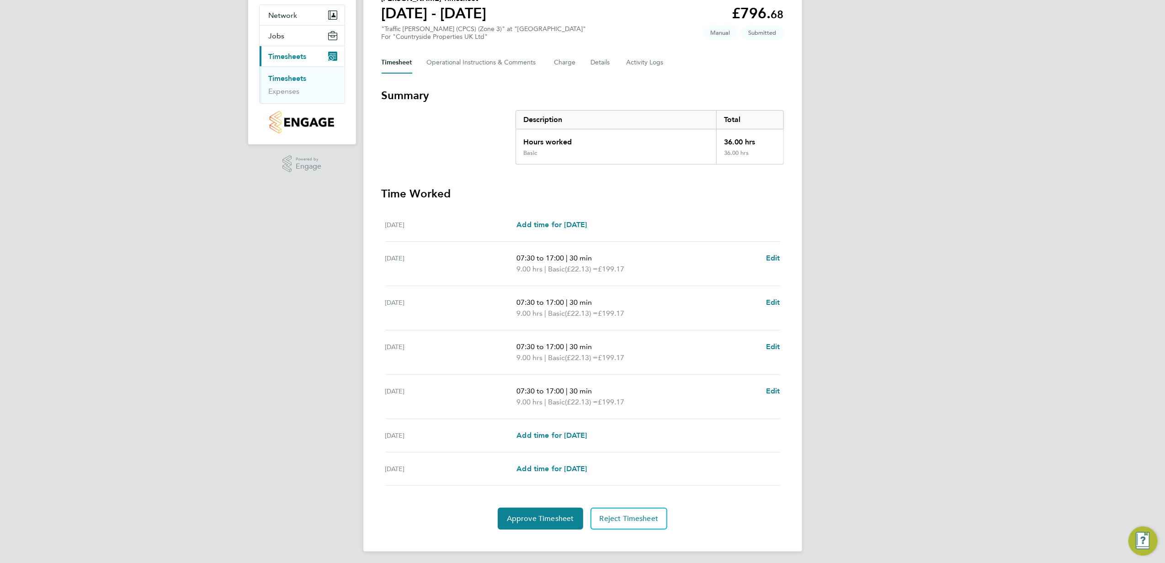
scroll to position [88, 0]
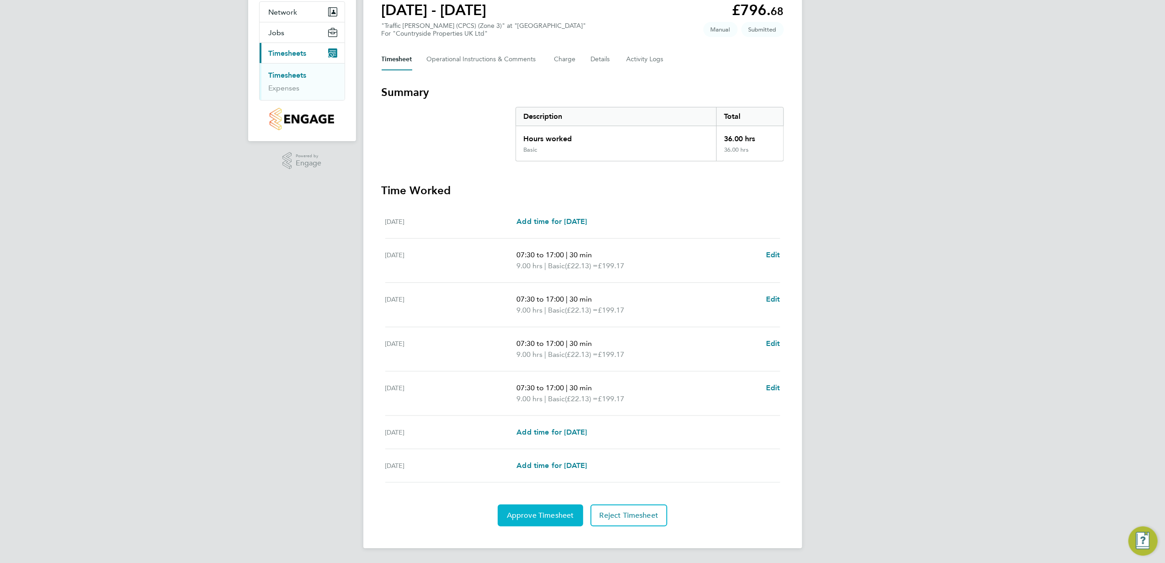
click at [534, 508] on button "Approve Timesheet" at bounding box center [540, 516] width 85 height 22
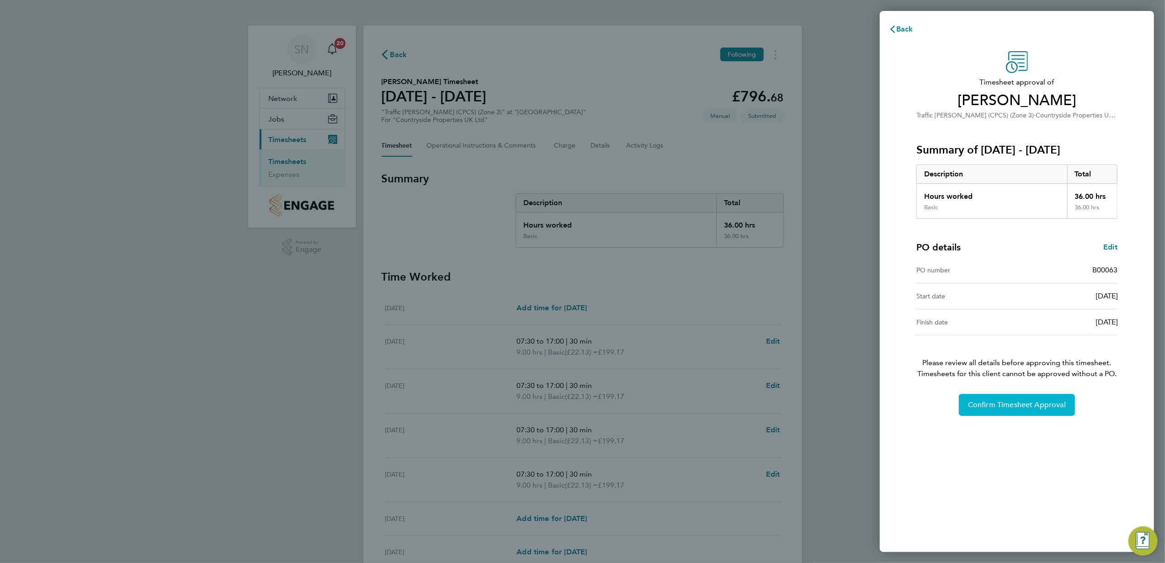
click at [1029, 408] on span "Confirm Timesheet Approval" at bounding box center [1017, 405] width 98 height 9
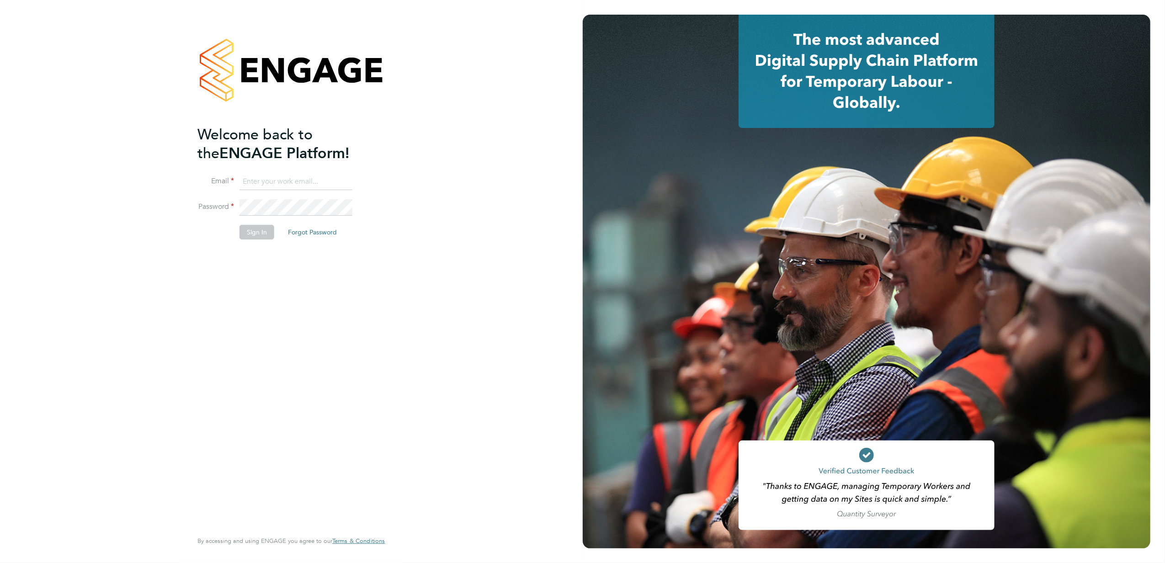
type input "[PERSON_NAME][EMAIL_ADDRESS][PERSON_NAME][DOMAIN_NAME]"
click at [267, 232] on button "Sign In" at bounding box center [257, 232] width 35 height 15
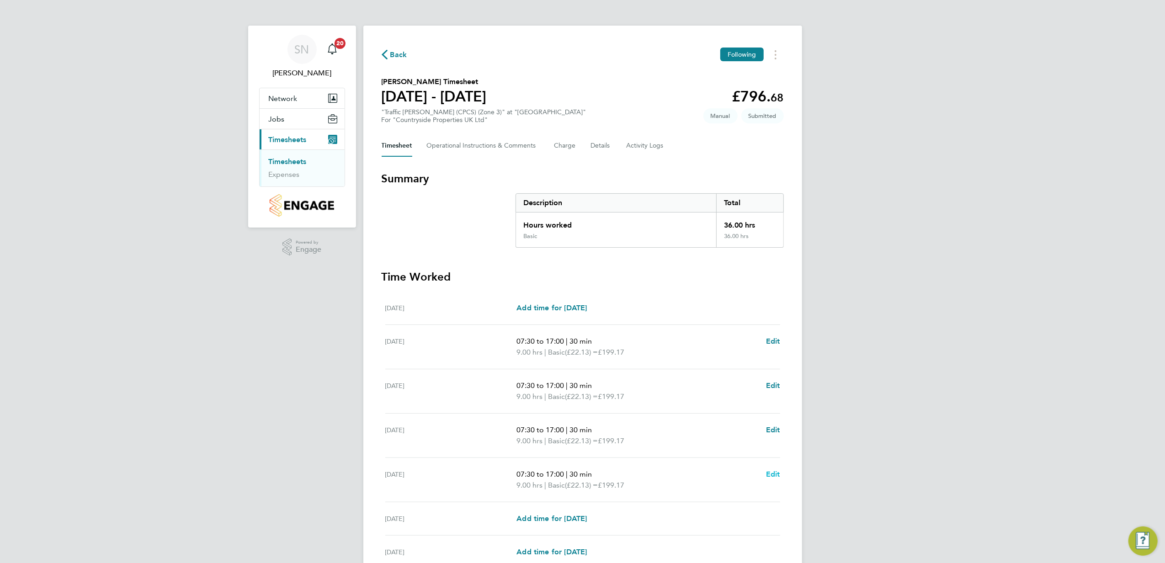
click at [777, 475] on span "Edit" at bounding box center [773, 474] width 14 height 9
select select "30"
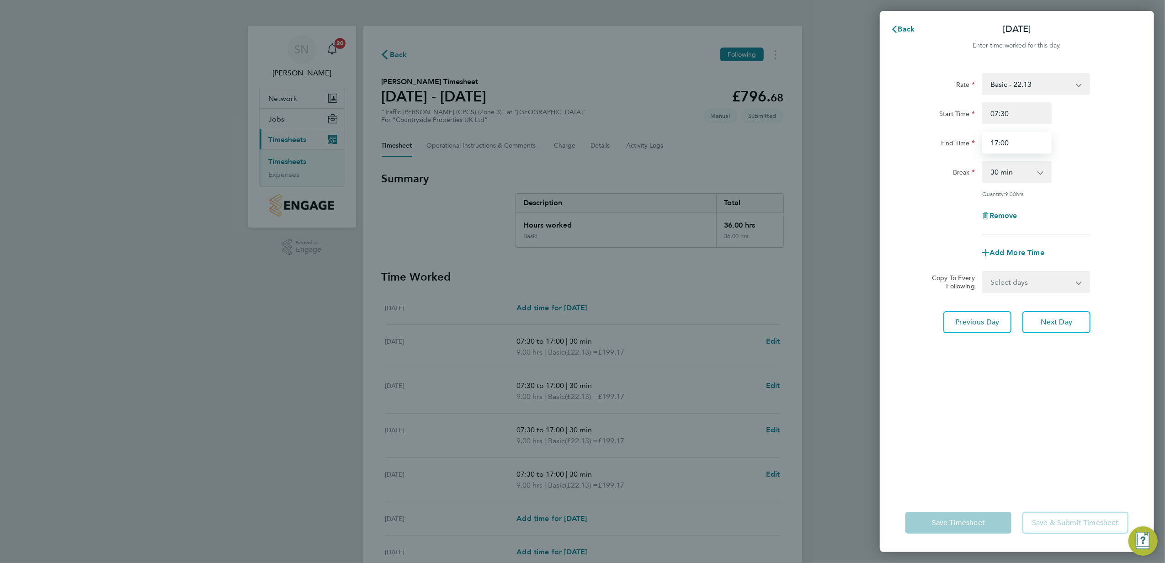
click at [993, 144] on input "17:00" at bounding box center [1017, 143] width 69 height 22
type input "14:00"
click at [1045, 319] on span "Next Day" at bounding box center [1057, 322] width 32 height 9
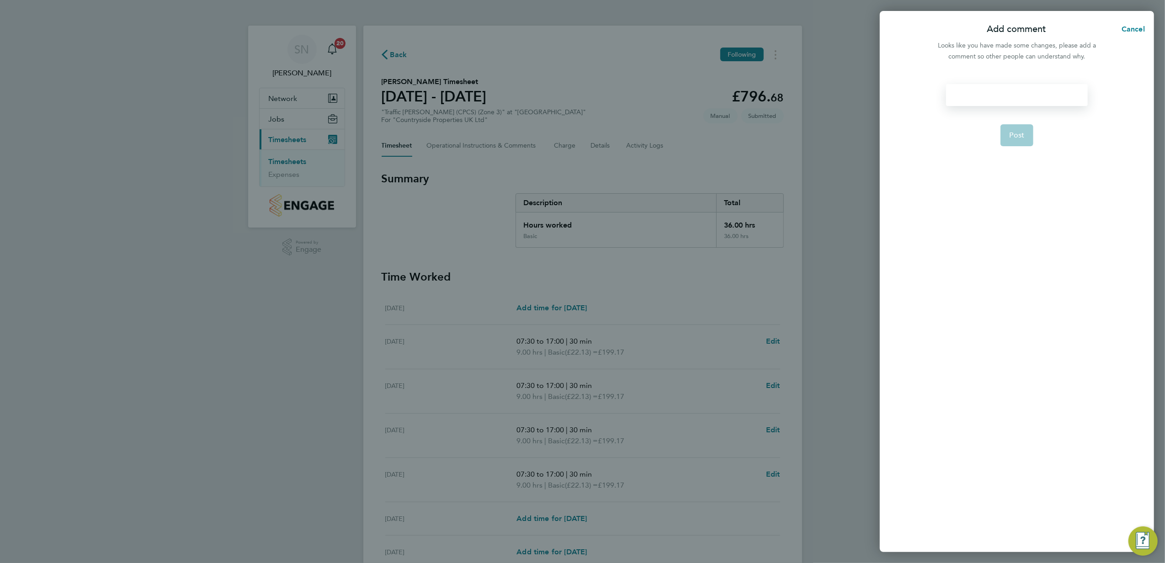
click at [955, 94] on div at bounding box center [1016, 95] width 141 height 22
click at [957, 94] on div at bounding box center [1016, 95] width 141 height 22
click at [1017, 133] on span "Post" at bounding box center [1017, 135] width 15 height 9
select select "30"
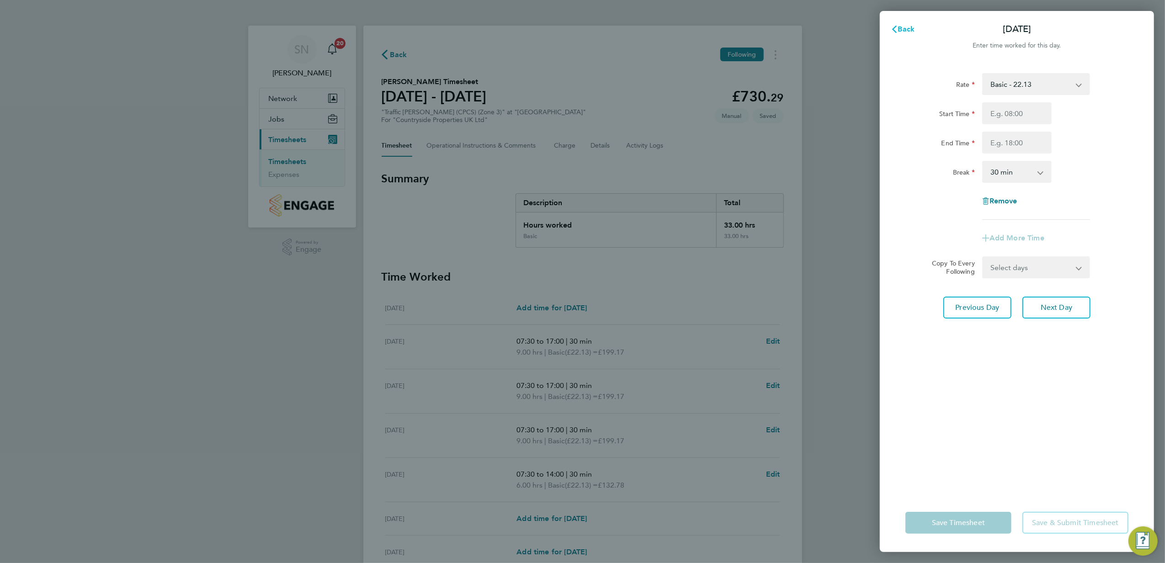
click at [898, 30] on icon "button" at bounding box center [894, 29] width 7 height 7
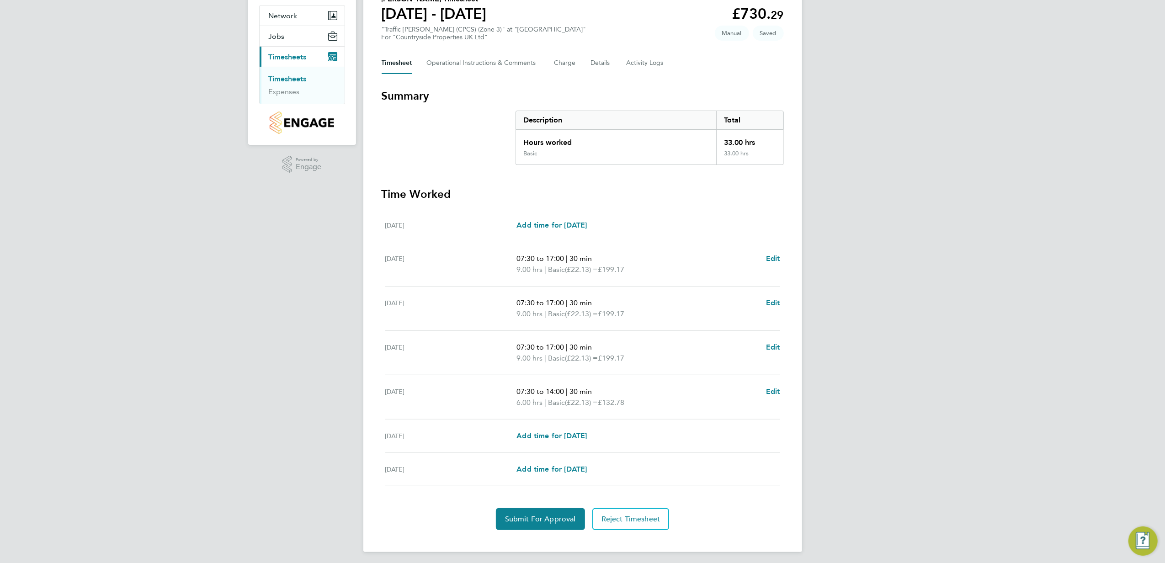
scroll to position [88, 0]
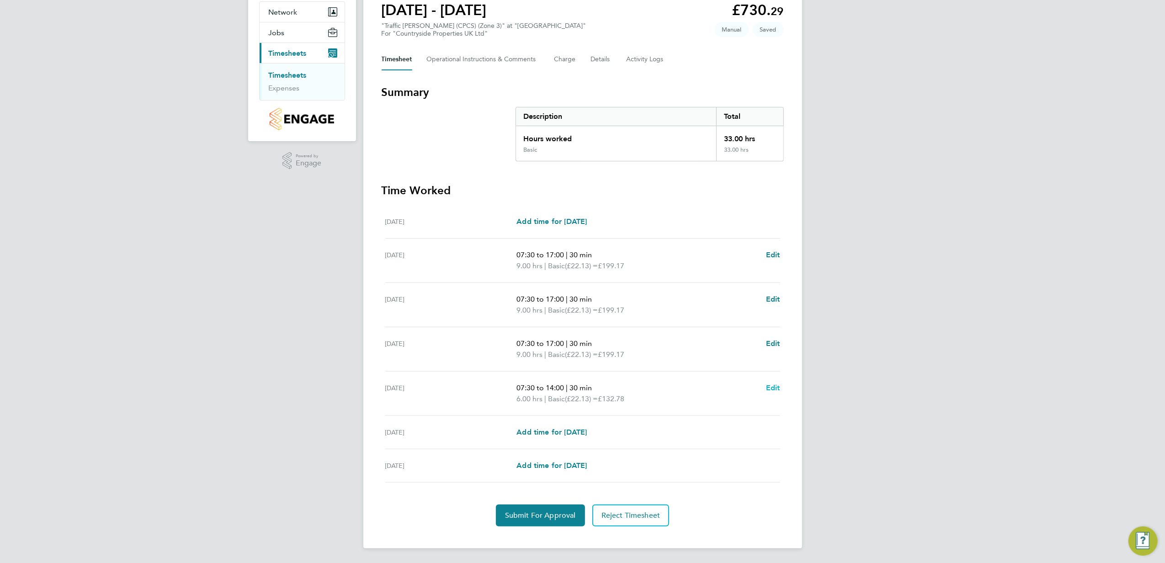
click at [772, 387] on span "Edit" at bounding box center [773, 388] width 14 height 9
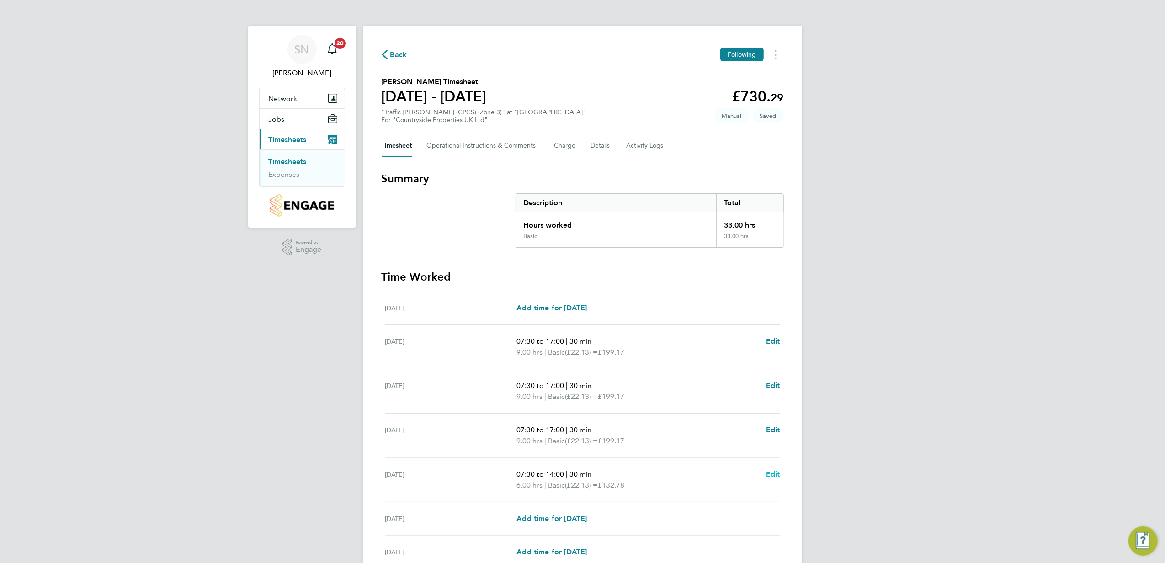
select select "30"
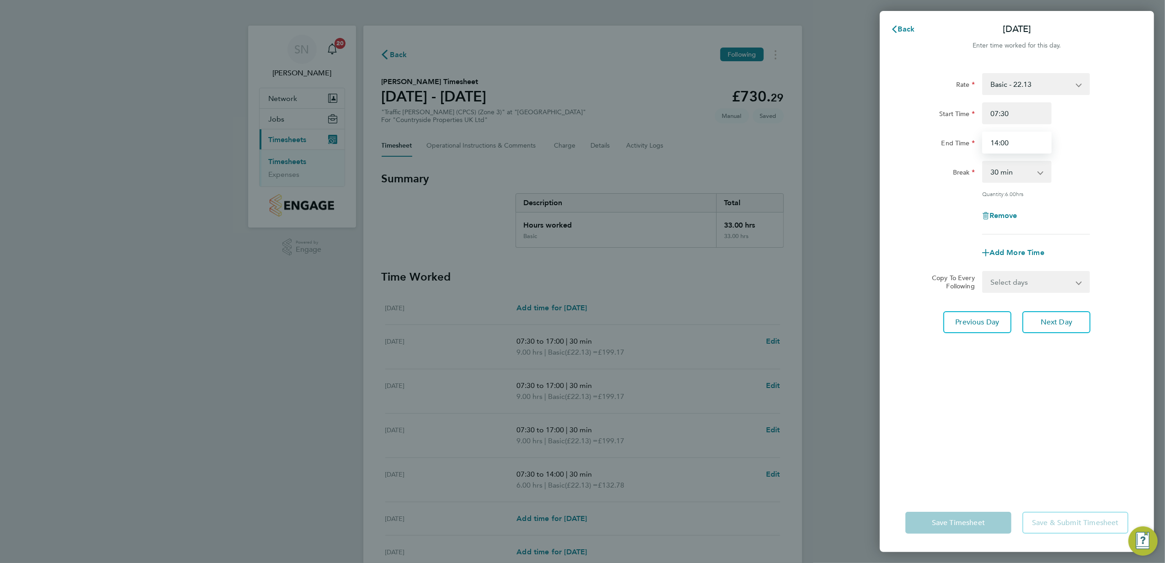
click at [994, 140] on input "14:00" at bounding box center [1017, 143] width 69 height 22
type input "15:00"
click at [1061, 323] on span "Next Day" at bounding box center [1057, 322] width 32 height 9
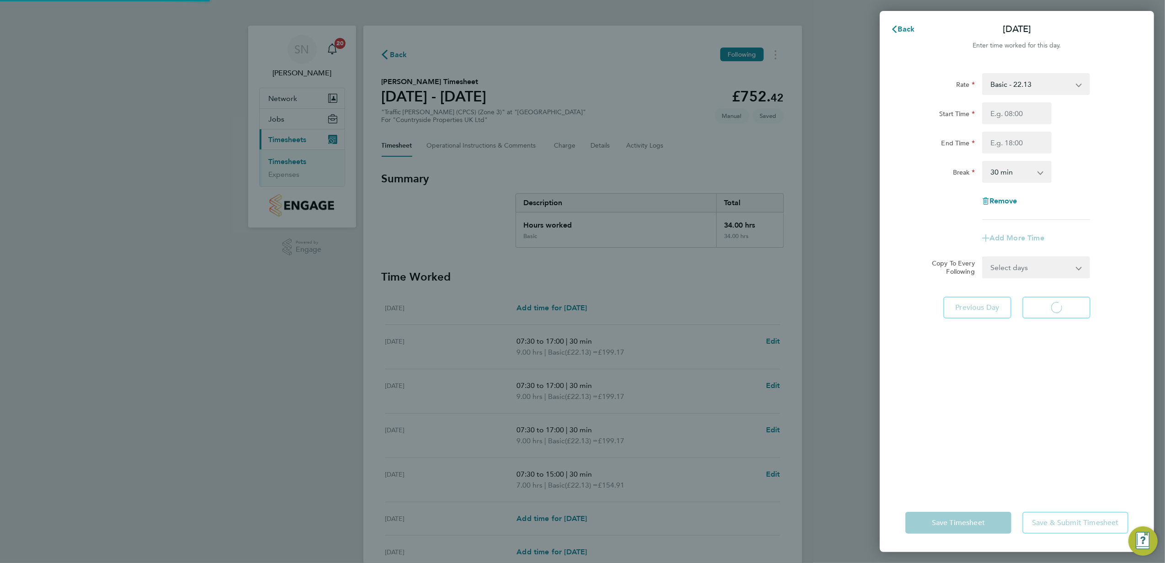
select select "30"
click at [908, 31] on span "Back" at bounding box center [906, 29] width 17 height 9
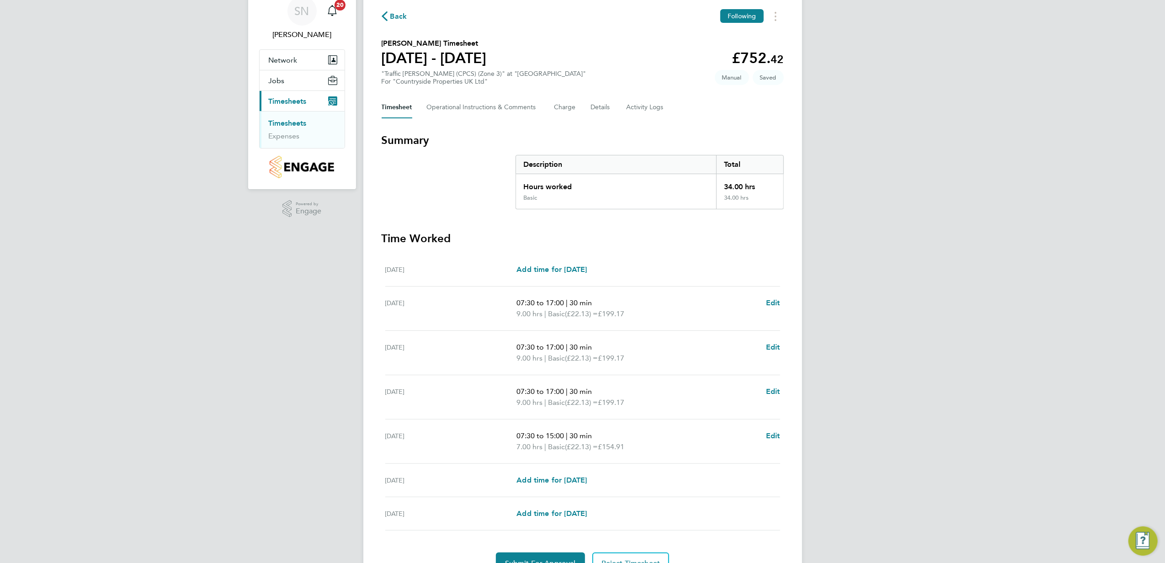
scroll to position [88, 0]
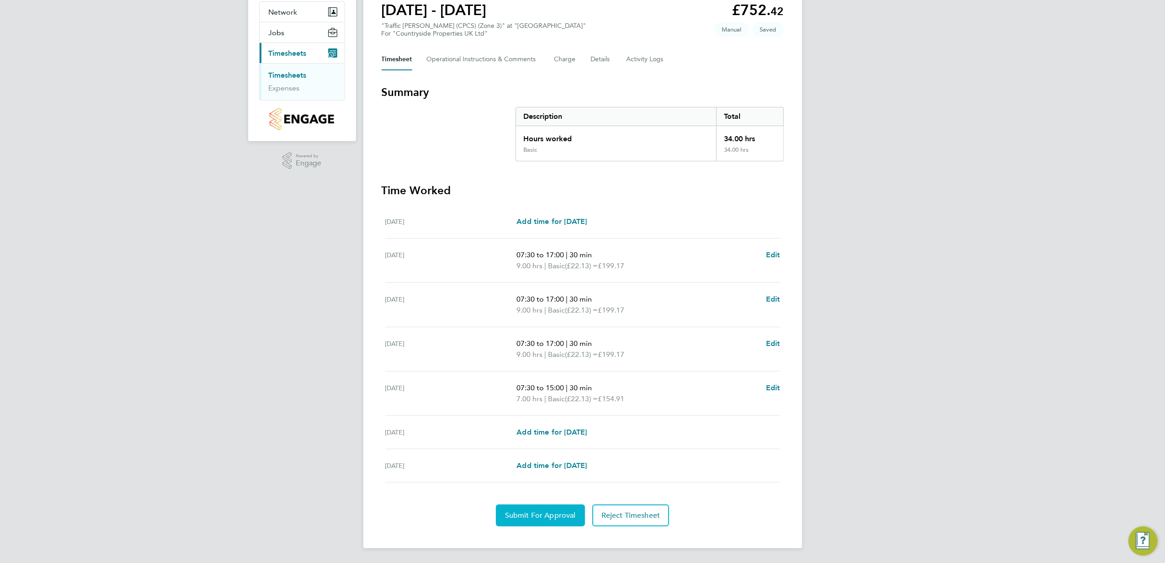
click at [555, 513] on span "Submit For Approval" at bounding box center [540, 515] width 71 height 9
click at [555, 513] on span "Approve Timesheet" at bounding box center [540, 515] width 67 height 9
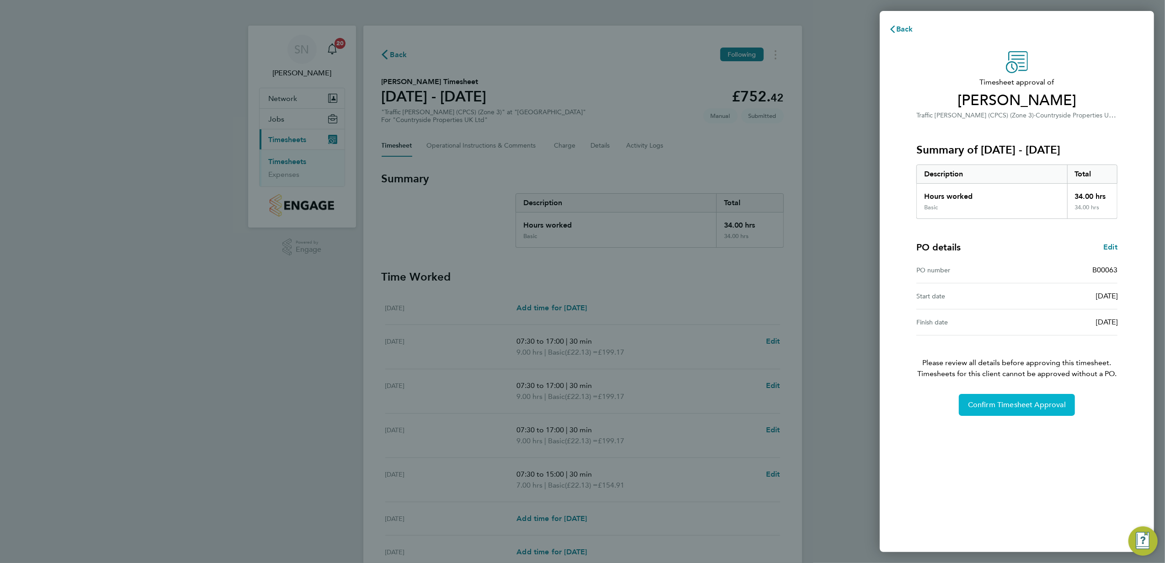
click at [1015, 403] on span "Confirm Timesheet Approval" at bounding box center [1017, 405] width 98 height 9
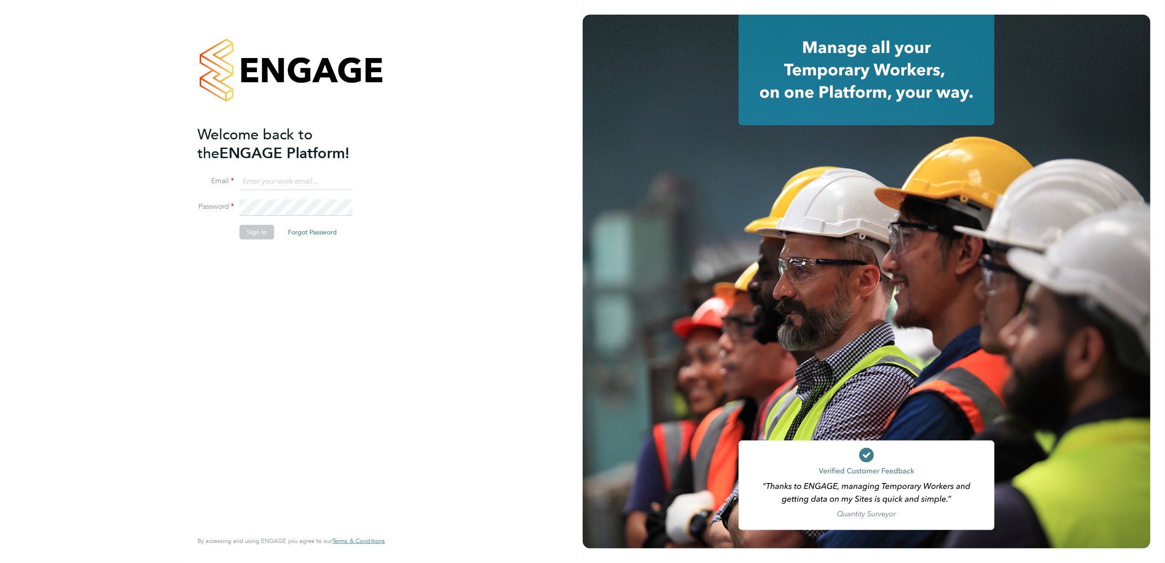
type input "stephen.nottage@vistry.co.uk"
click at [251, 230] on button "Sign In" at bounding box center [257, 232] width 35 height 15
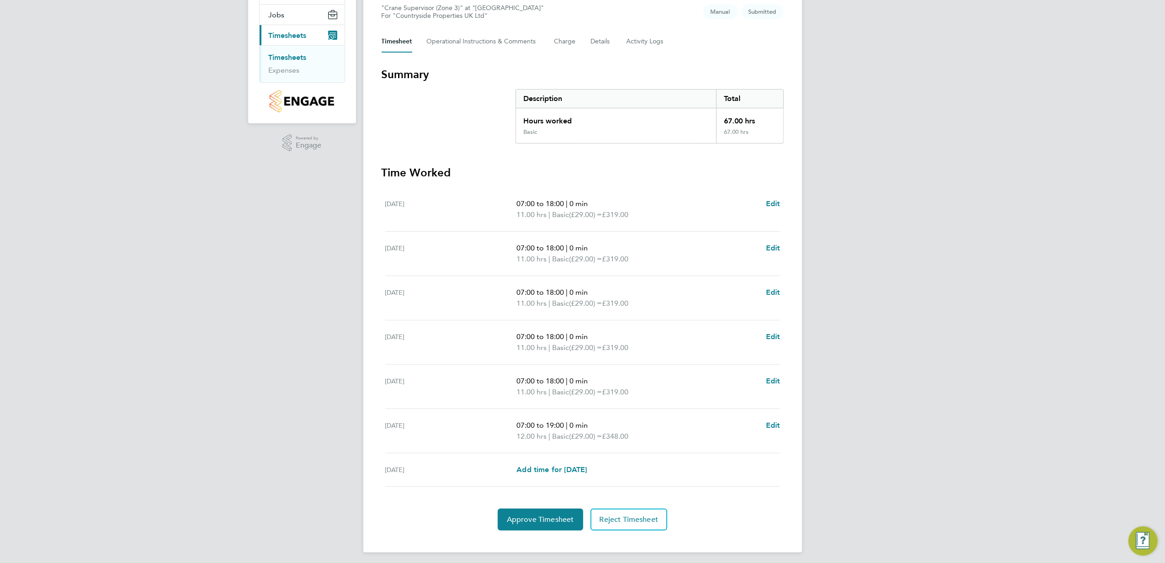
scroll to position [110, 0]
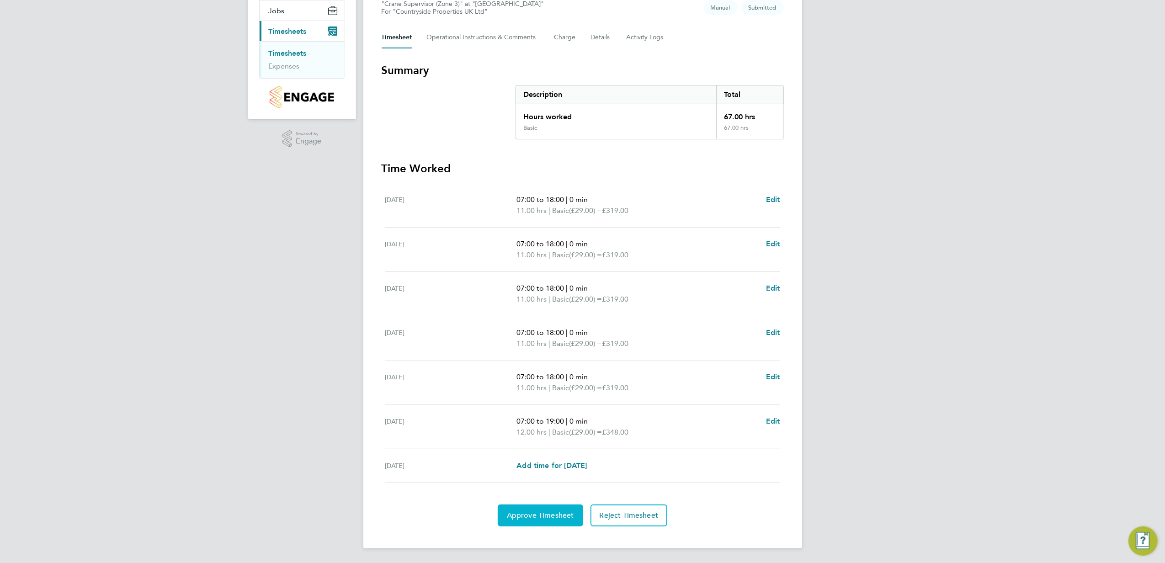
click at [545, 512] on span "Approve Timesheet" at bounding box center [540, 515] width 67 height 9
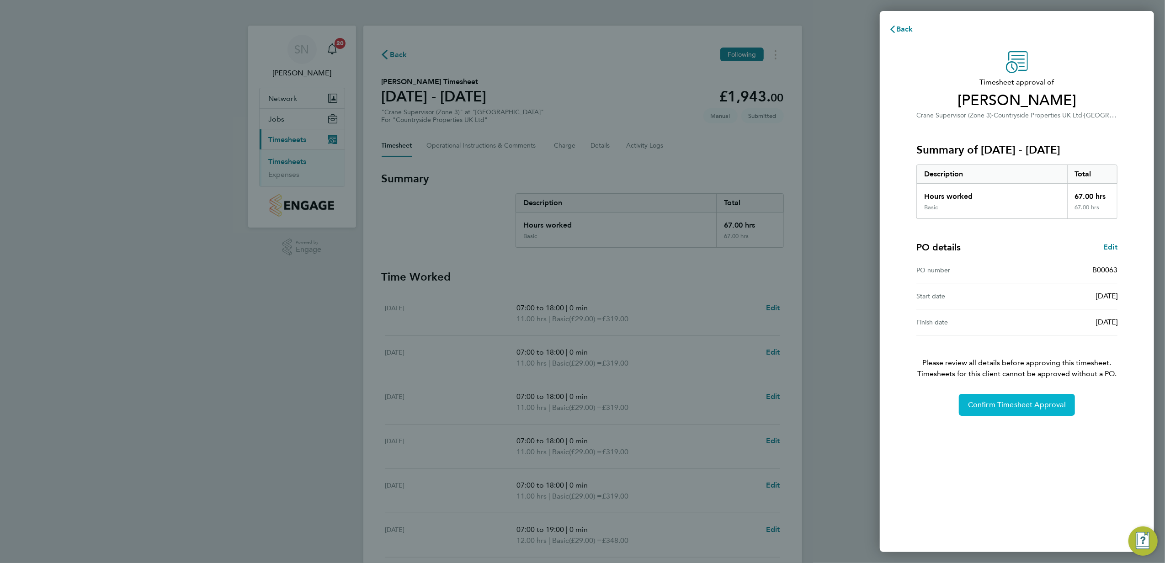
click at [1013, 406] on span "Confirm Timesheet Approval" at bounding box center [1017, 405] width 98 height 9
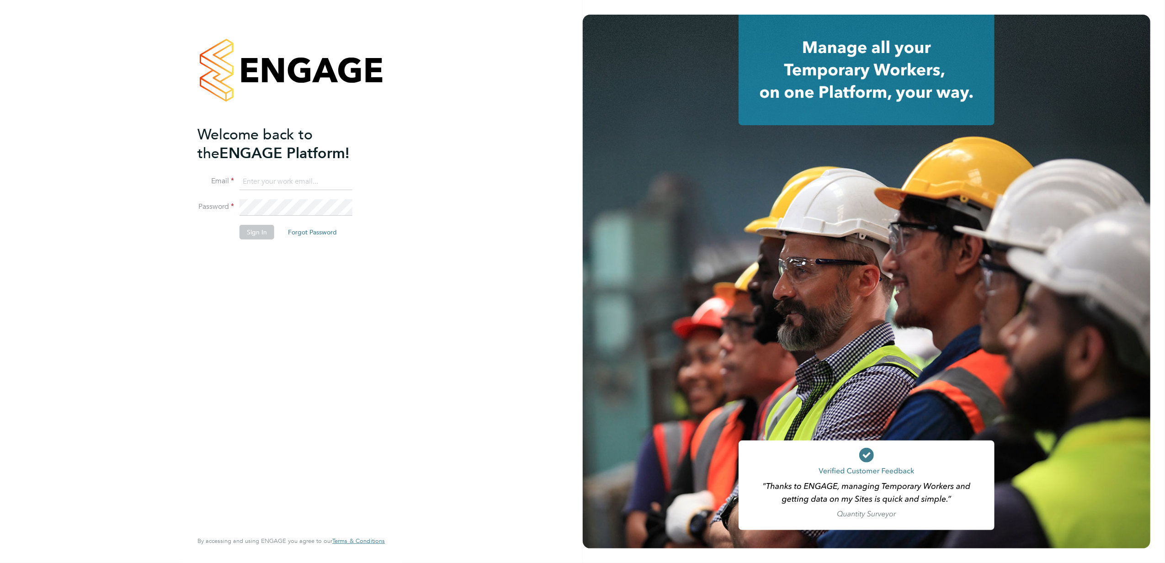
type input "[PERSON_NAME][EMAIL_ADDRESS][PERSON_NAME][DOMAIN_NAME]"
click at [266, 234] on button "Sign In" at bounding box center [257, 232] width 35 height 15
type input "stephen.nottage@vistry.co.uk"
click at [256, 233] on button "Sign In" at bounding box center [257, 232] width 35 height 15
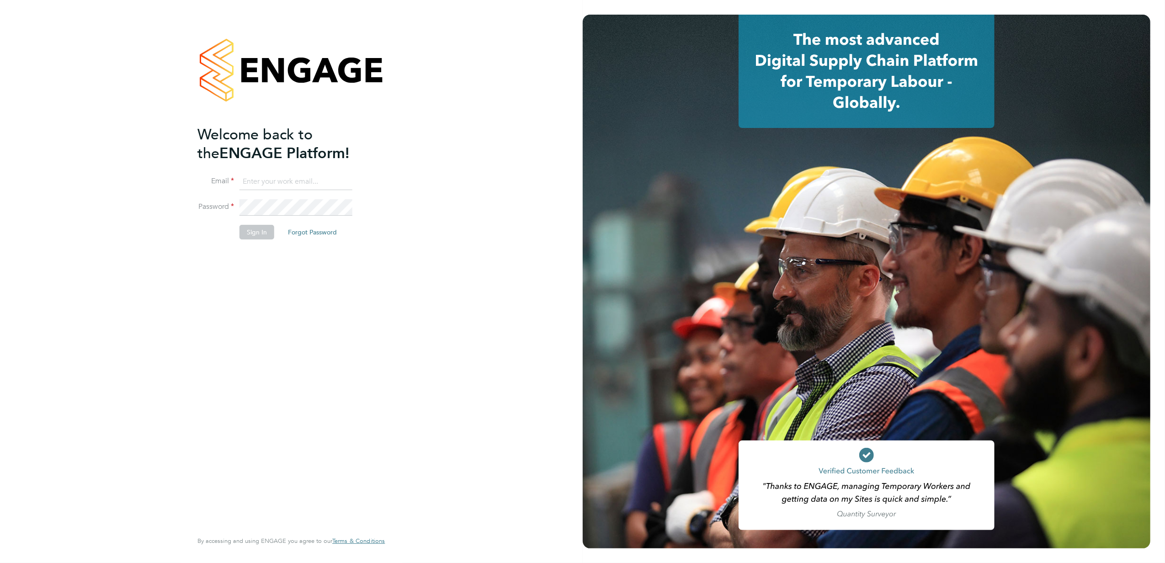
type input "[PERSON_NAME][EMAIL_ADDRESS][PERSON_NAME][DOMAIN_NAME]"
click at [260, 235] on button "Sign In" at bounding box center [257, 232] width 35 height 15
